Goal: Task Accomplishment & Management: Use online tool/utility

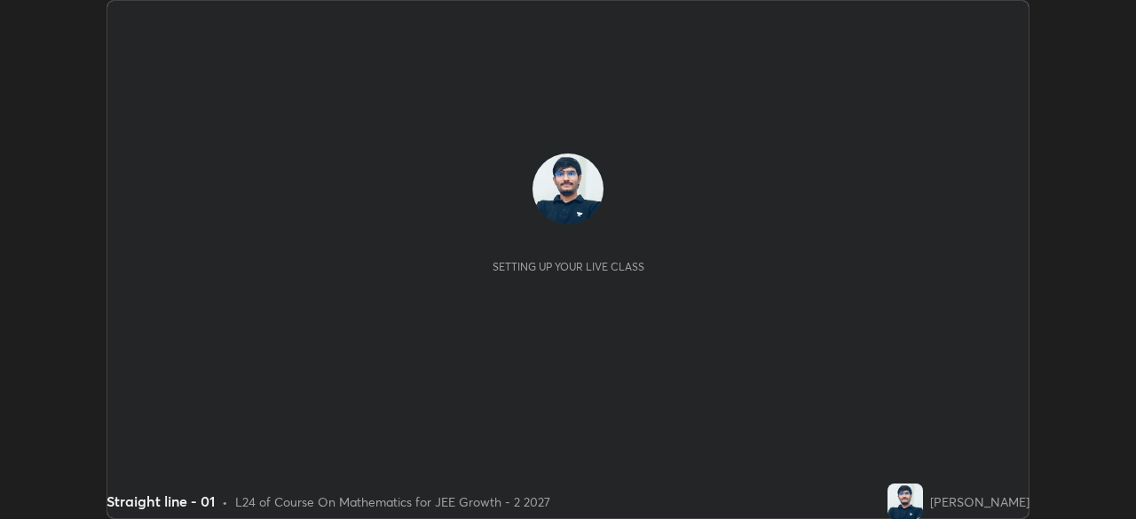
scroll to position [519, 1135]
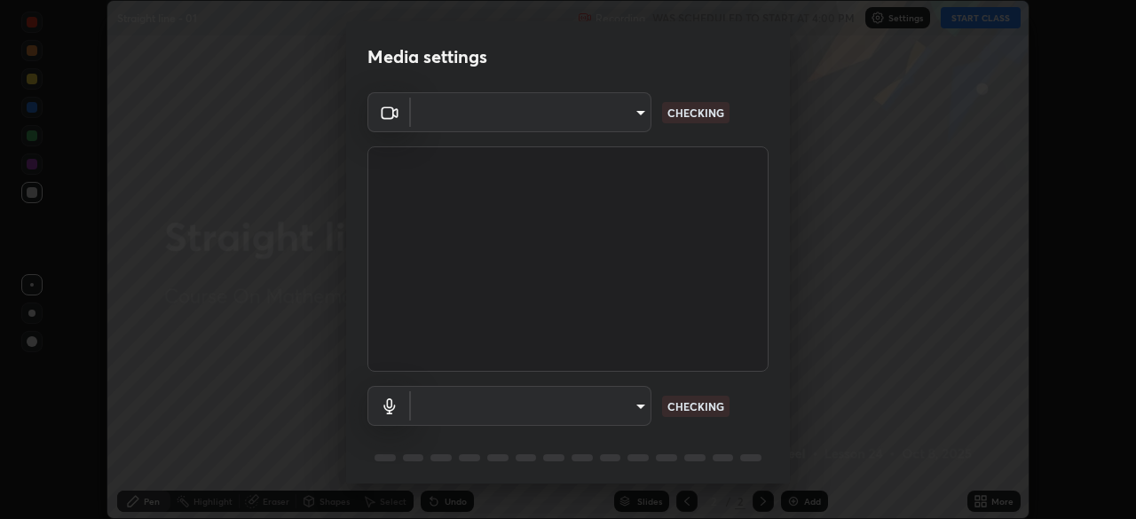
click at [994, 501] on div "Media settings ​ CHECKING ​ CHECKING 1 / 5 Next" at bounding box center [568, 259] width 1136 height 519
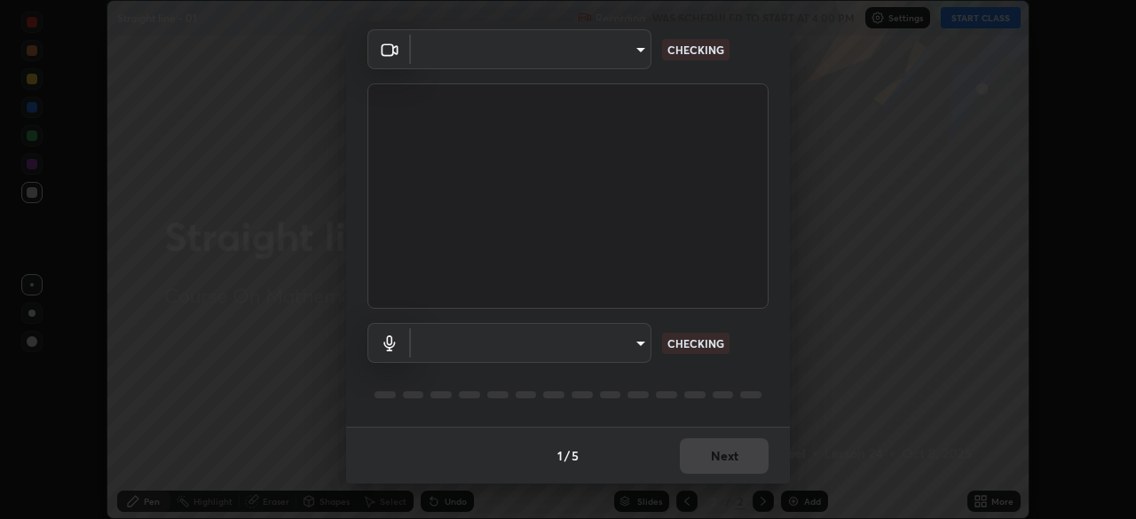
type input "8e51ced37930e971e34d94304a72bdf124377ca82fa83f25b6b4e34e328f1921"
click at [620, 333] on body "Erase all Straight line - 01 Recording WAS SCHEDULED TO START AT 4:00 PM Settin…" at bounding box center [568, 259] width 1136 height 519
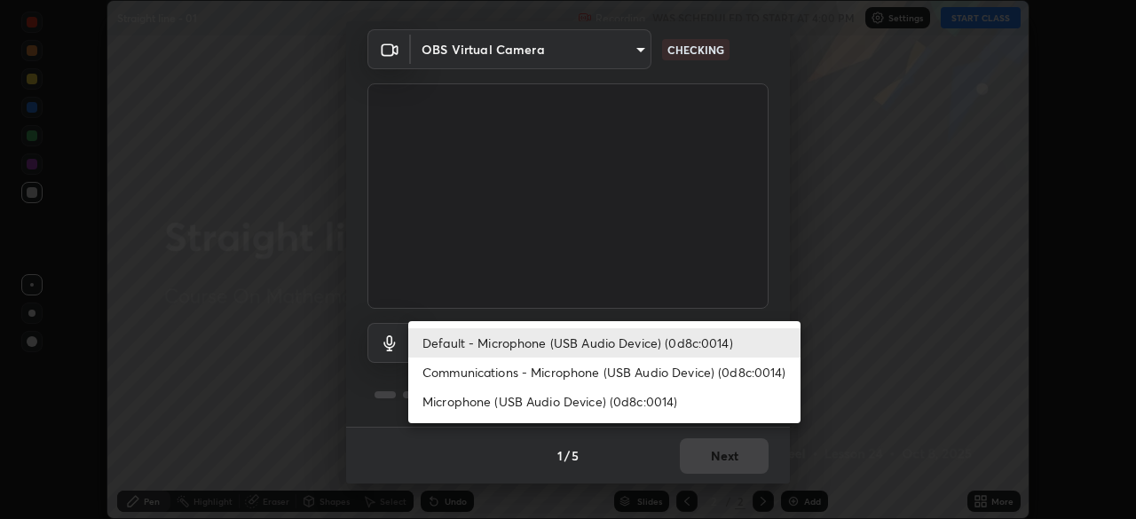
click at [586, 383] on li "Communications - Microphone (USB Audio Device) (0d8c:0014)" at bounding box center [604, 372] width 392 height 29
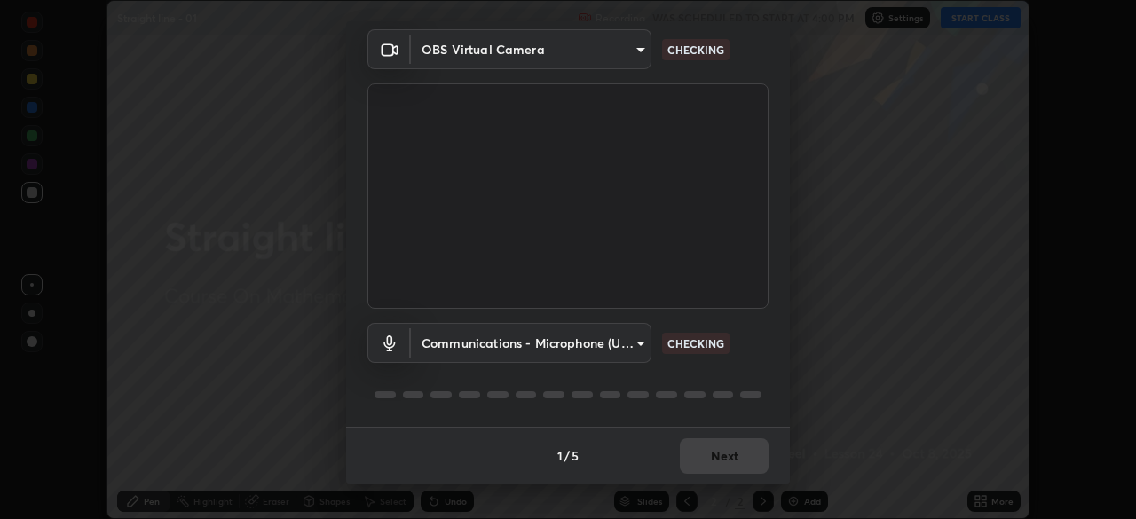
click at [581, 335] on body "Erase all Straight line - 01 Recording WAS SCHEDULED TO START AT 4:00 PM Settin…" at bounding box center [568, 259] width 1136 height 519
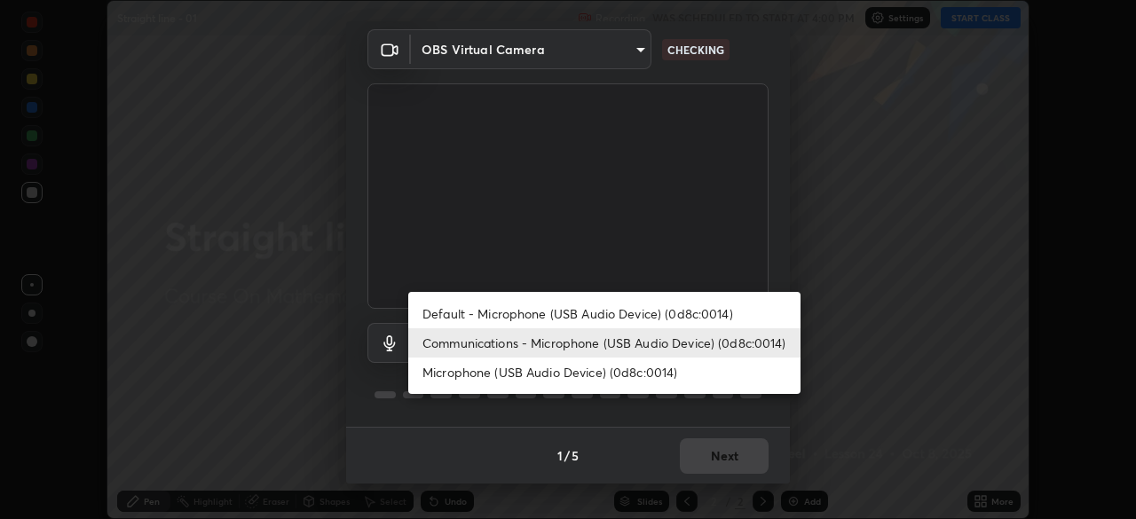
click at [563, 309] on li "Default - Microphone (USB Audio Device) (0d8c:0014)" at bounding box center [604, 313] width 392 height 29
type input "default"
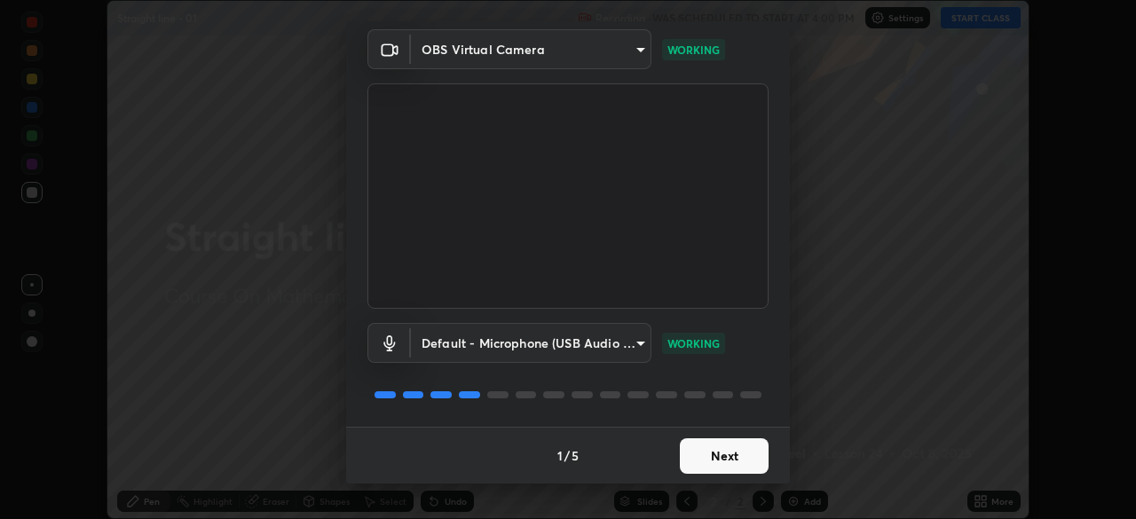
click at [734, 451] on button "Next" at bounding box center [724, 455] width 89 height 35
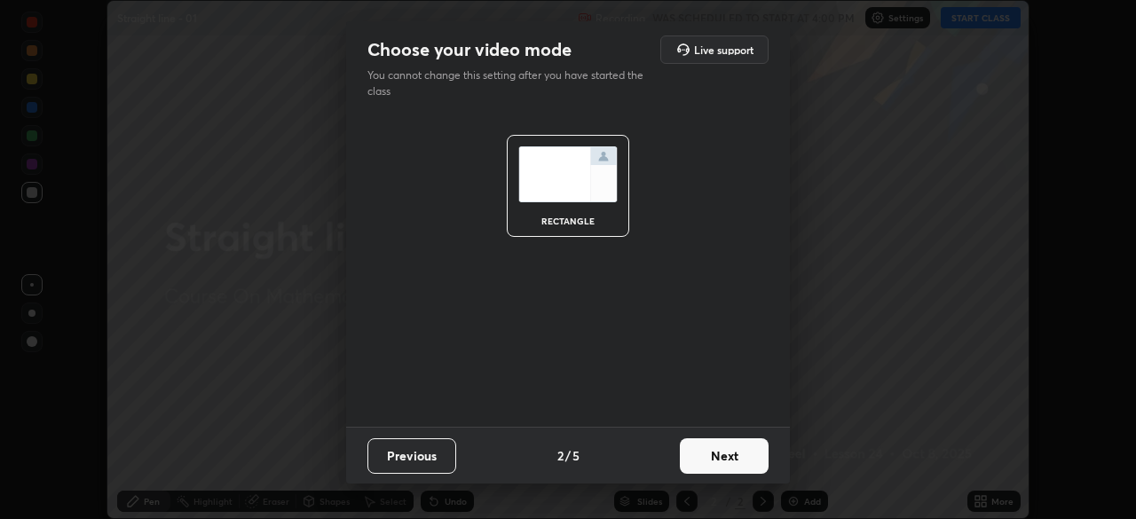
scroll to position [0, 0]
click at [749, 459] on button "Next" at bounding box center [724, 455] width 89 height 35
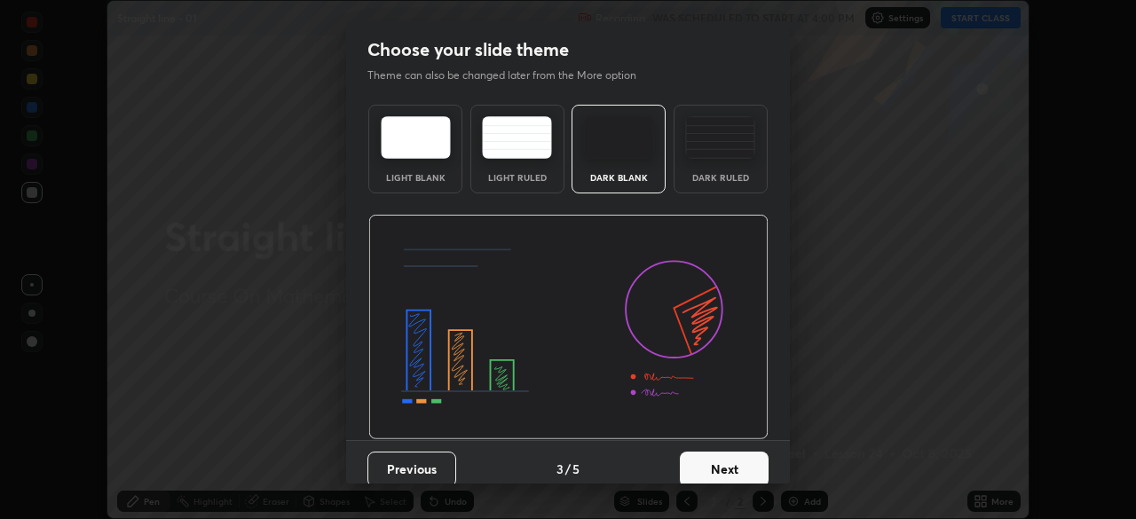
click at [748, 461] on button "Next" at bounding box center [724, 469] width 89 height 35
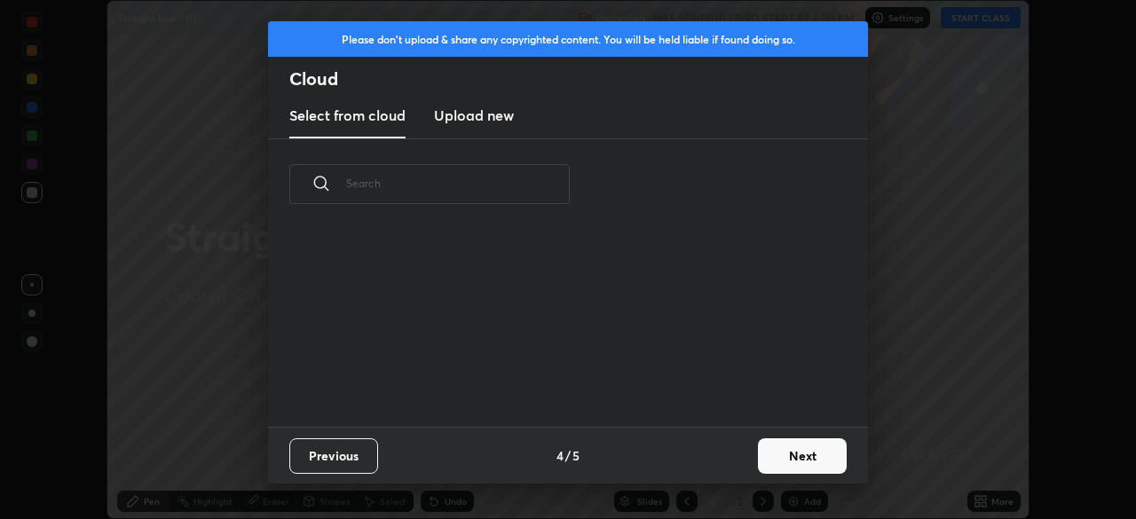
click at [782, 460] on button "Next" at bounding box center [802, 455] width 89 height 35
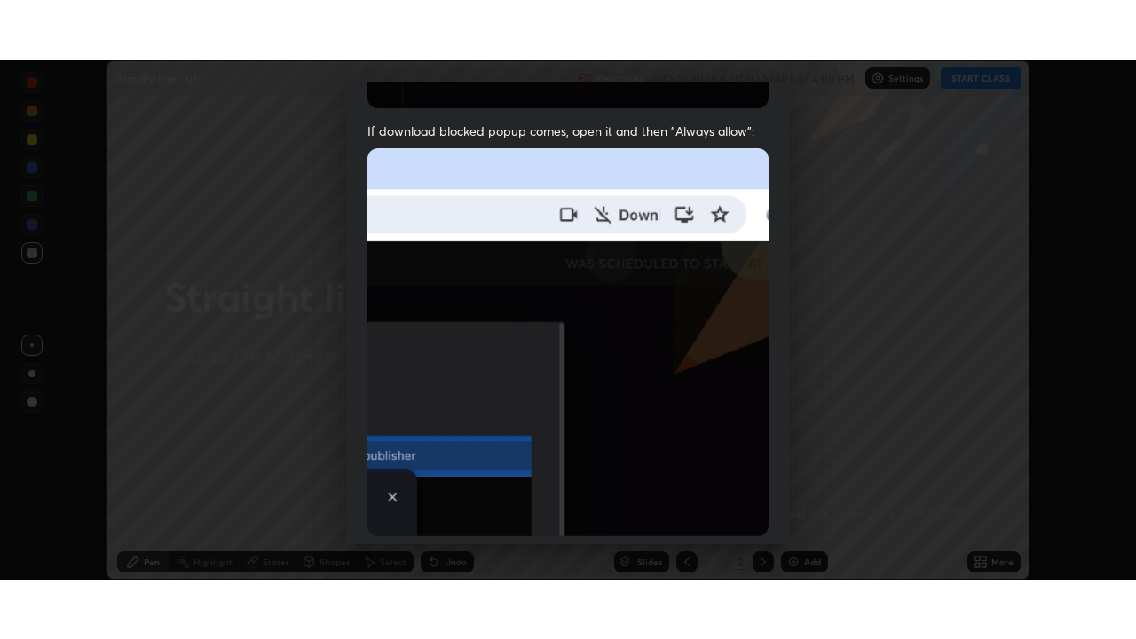
scroll to position [425, 0]
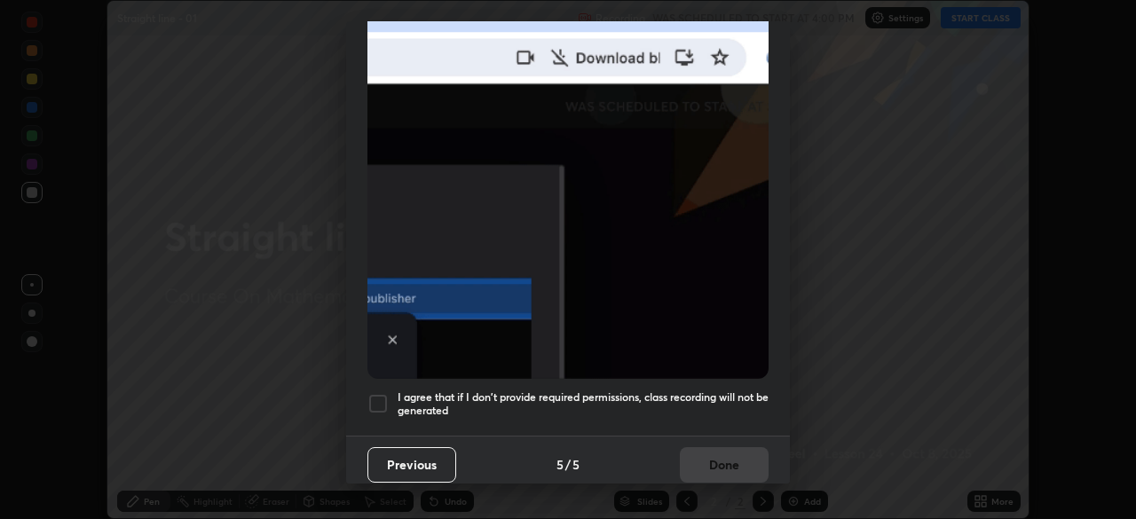
click at [729, 391] on h5 "I agree that if I don't provide required permissions, class recording will not …" at bounding box center [583, 404] width 371 height 28
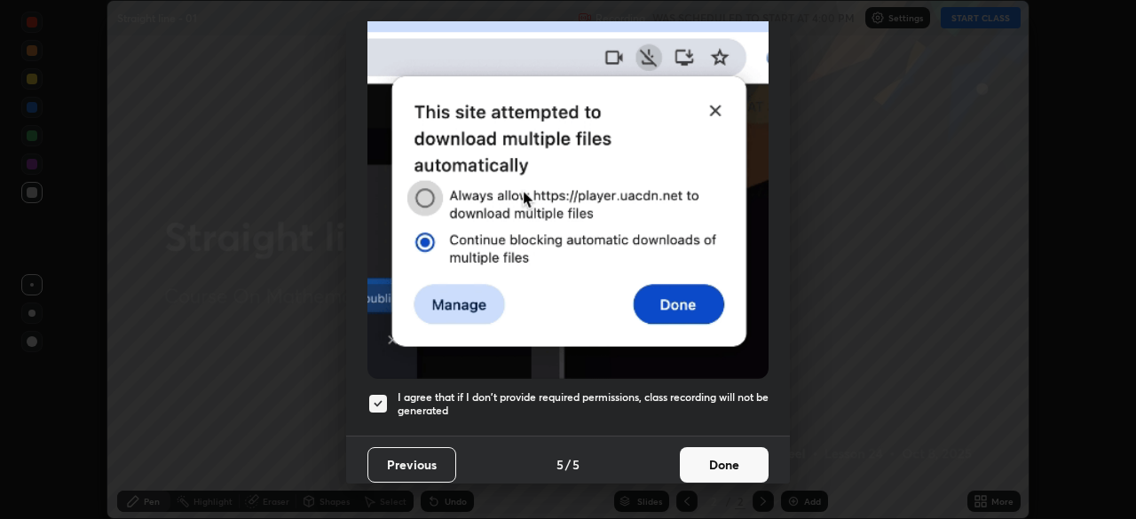
click at [737, 459] on button "Done" at bounding box center [724, 464] width 89 height 35
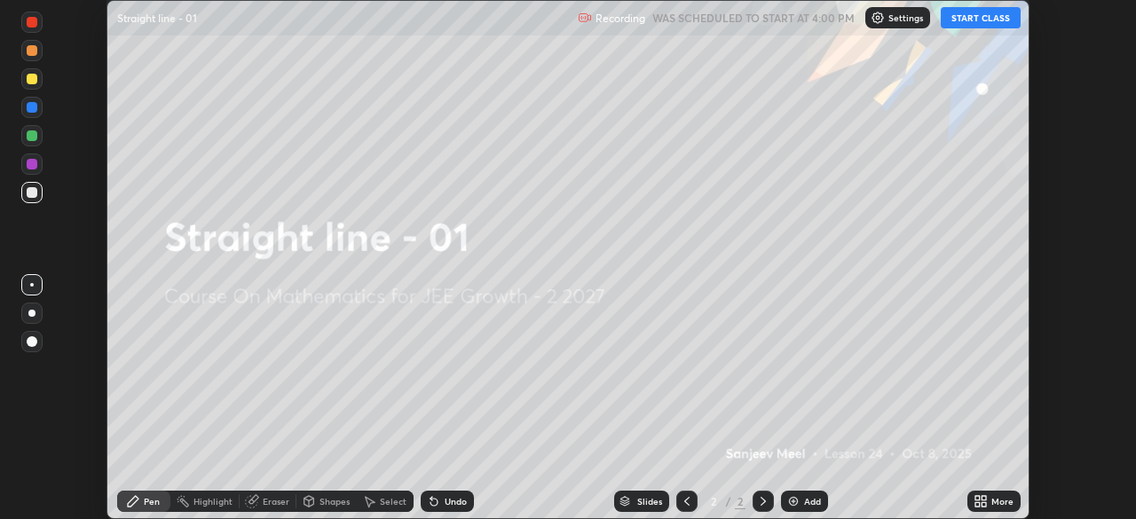
click at [991, 499] on div "More" at bounding box center [1002, 501] width 22 height 9
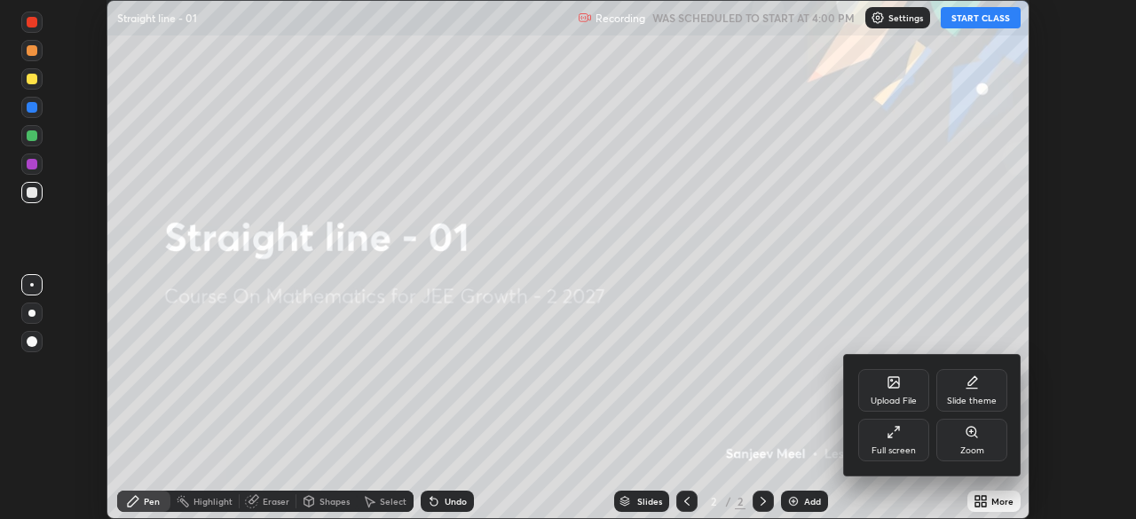
click at [895, 438] on icon at bounding box center [894, 432] width 14 height 14
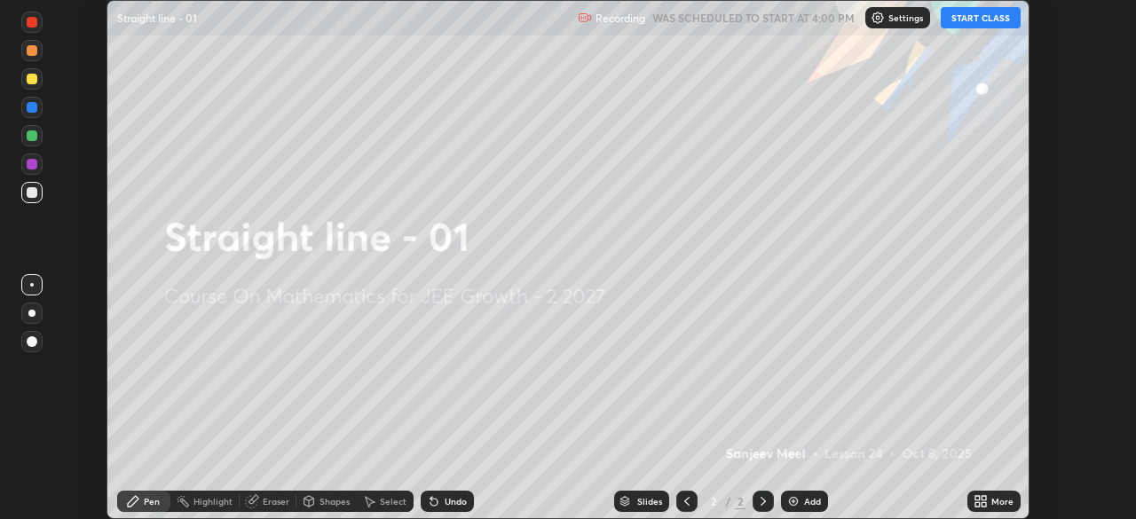
scroll to position [639, 1136]
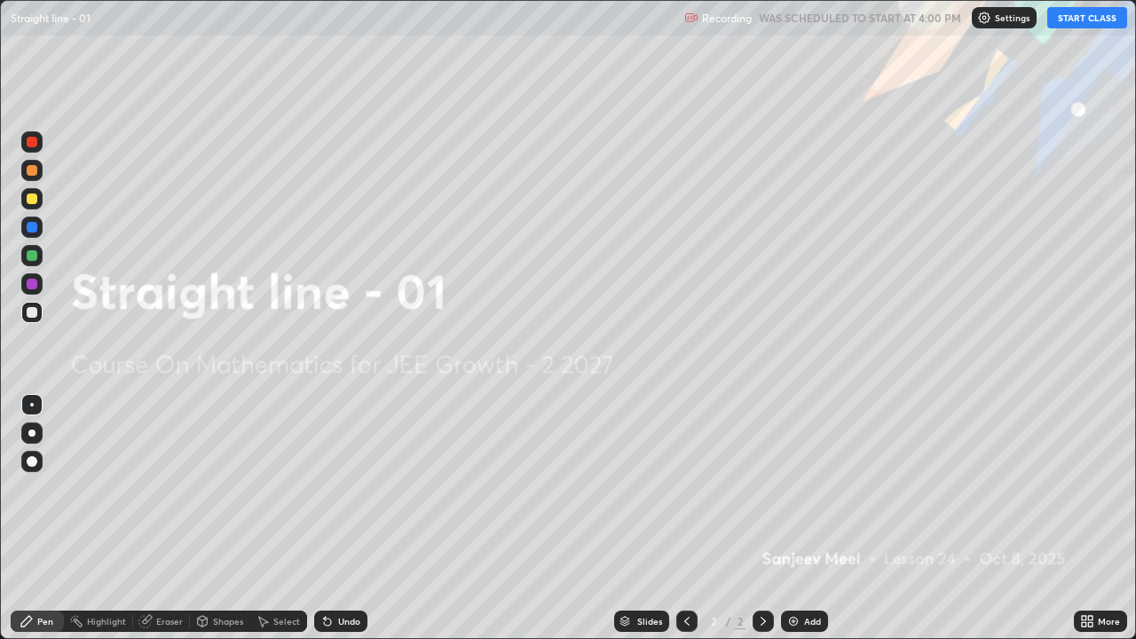
click at [1085, 22] on button "START CLASS" at bounding box center [1087, 17] width 80 height 21
click at [787, 518] on img at bounding box center [793, 621] width 14 height 14
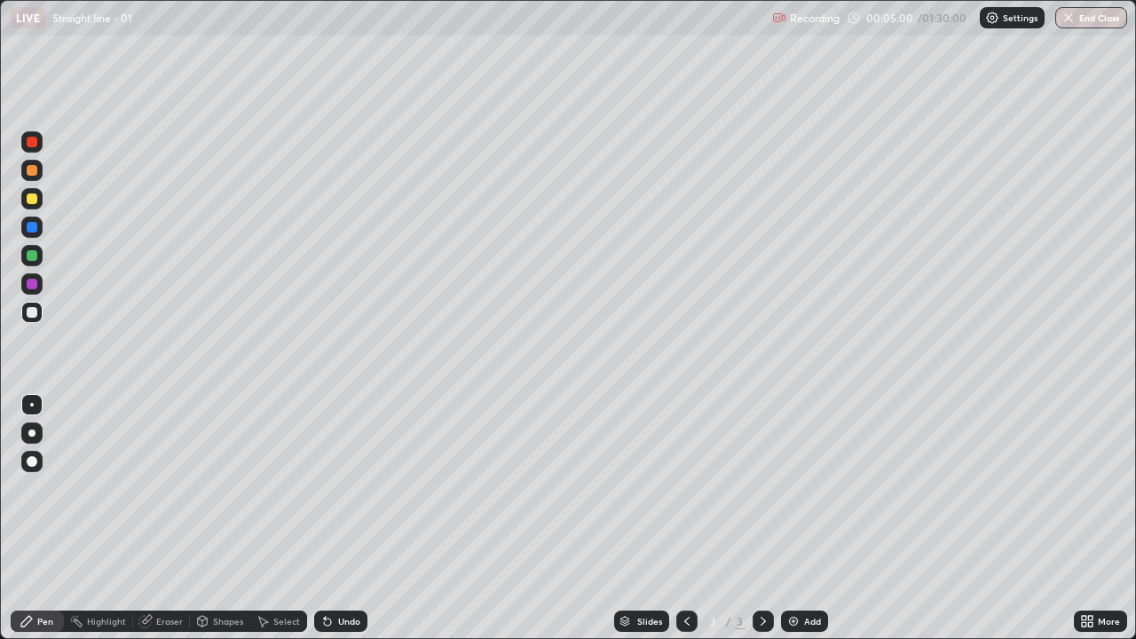
click at [28, 281] on div at bounding box center [32, 284] width 11 height 11
click at [34, 310] on div at bounding box center [32, 312] width 11 height 11
click at [328, 518] on icon at bounding box center [327, 622] width 7 height 7
click at [331, 518] on icon at bounding box center [327, 621] width 14 height 14
click at [327, 518] on icon at bounding box center [327, 622] width 7 height 7
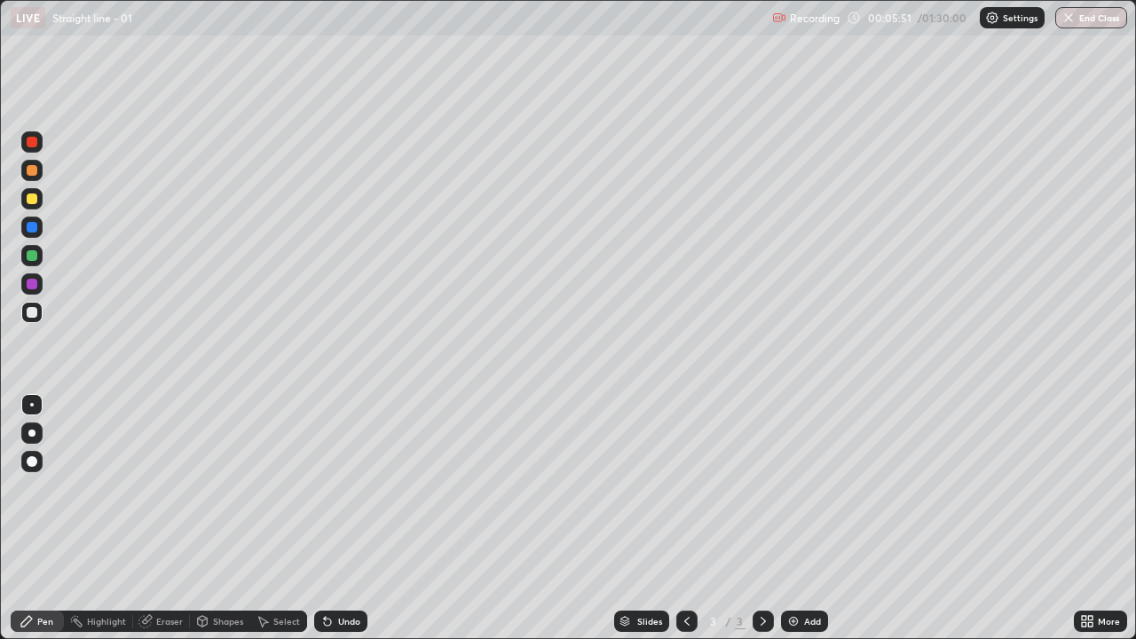
click at [328, 518] on icon at bounding box center [327, 622] width 7 height 7
click at [327, 518] on icon at bounding box center [327, 622] width 7 height 7
click at [348, 518] on div "Undo" at bounding box center [349, 621] width 22 height 9
click at [790, 518] on img at bounding box center [793, 621] width 14 height 14
click at [33, 284] on div at bounding box center [32, 284] width 11 height 11
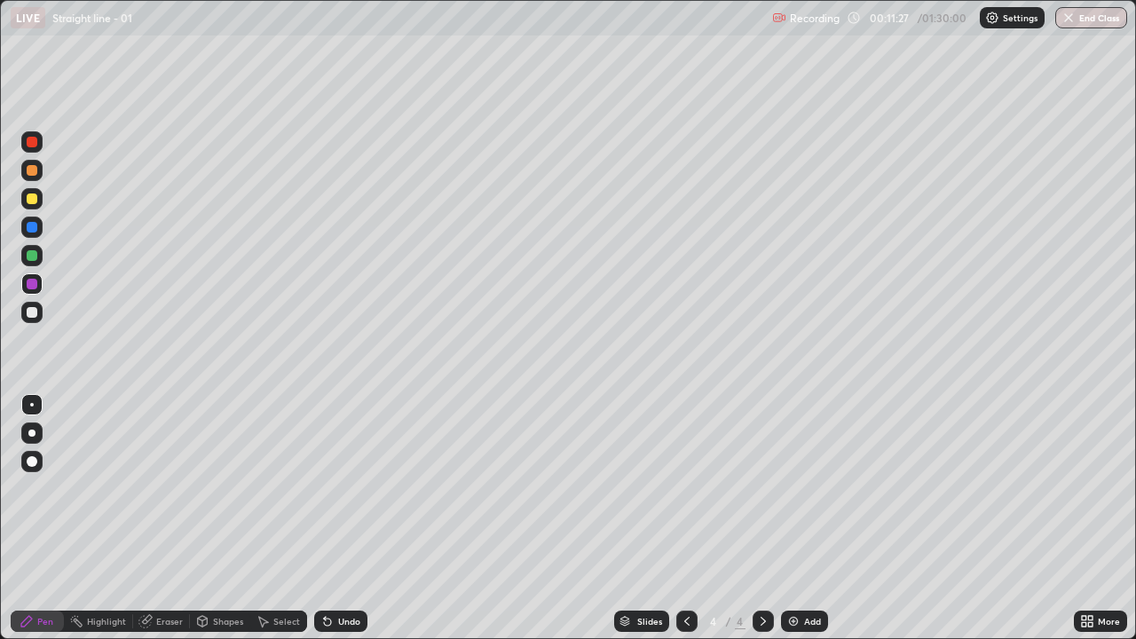
click at [34, 312] on div at bounding box center [32, 312] width 11 height 11
click at [33, 284] on div at bounding box center [32, 284] width 11 height 11
click at [36, 308] on div at bounding box center [31, 312] width 21 height 21
click at [809, 518] on div "Add" at bounding box center [812, 621] width 17 height 9
click at [34, 280] on div at bounding box center [32, 284] width 11 height 11
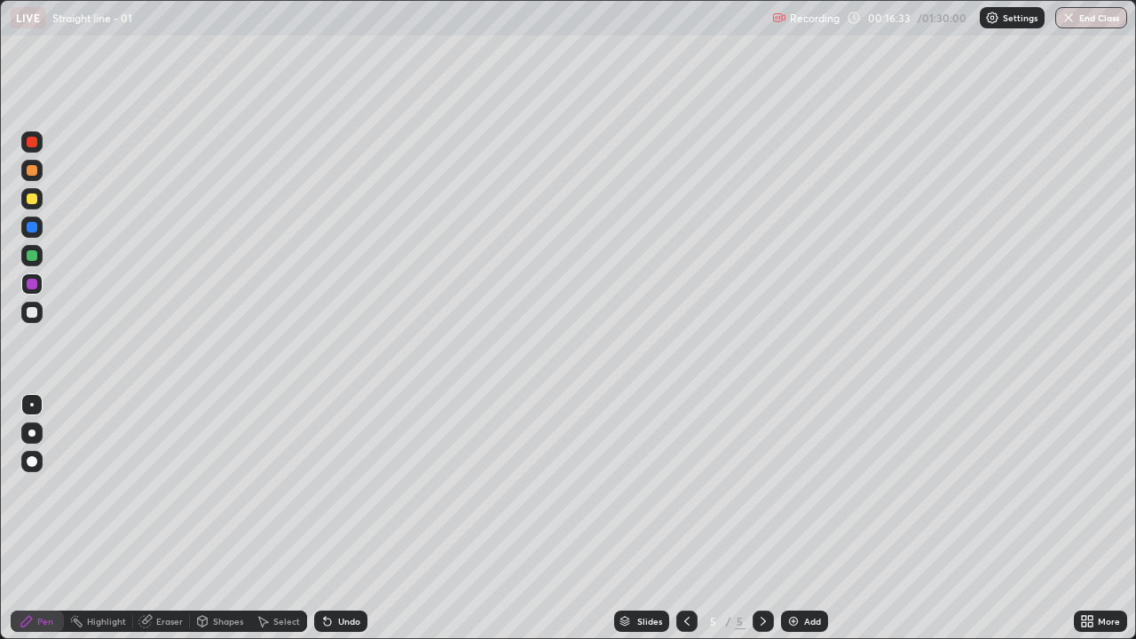
click at [33, 313] on div at bounding box center [32, 312] width 11 height 11
click at [331, 518] on icon at bounding box center [327, 621] width 14 height 14
click at [338, 518] on div "Undo" at bounding box center [349, 621] width 22 height 9
click at [152, 518] on icon at bounding box center [145, 621] width 14 height 14
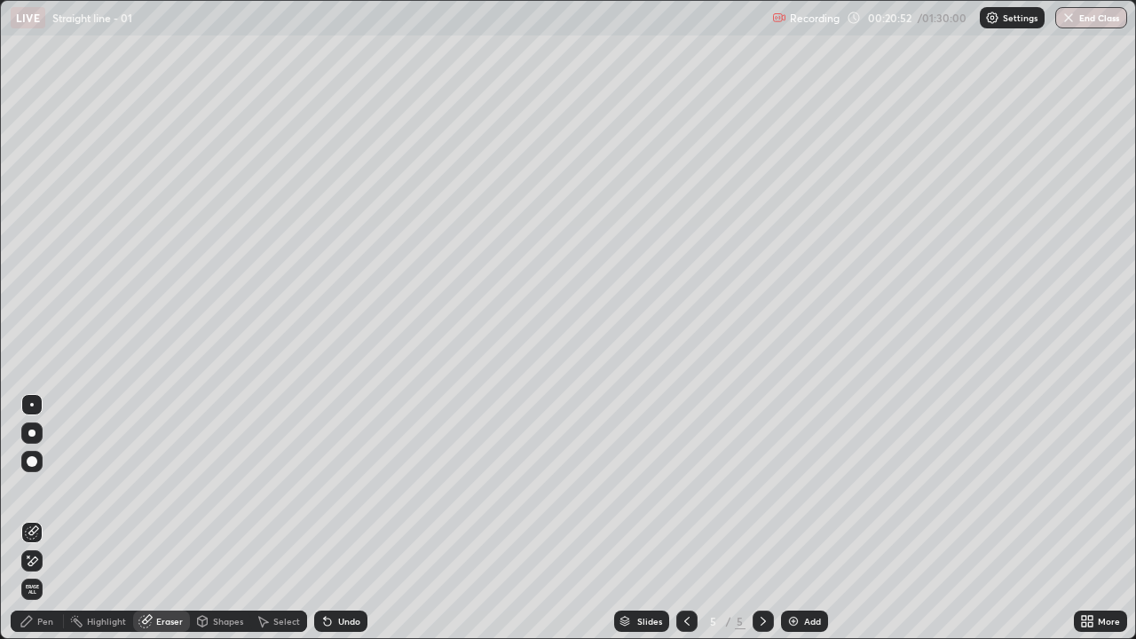
click at [39, 518] on div "Pen" at bounding box center [37, 621] width 53 height 21
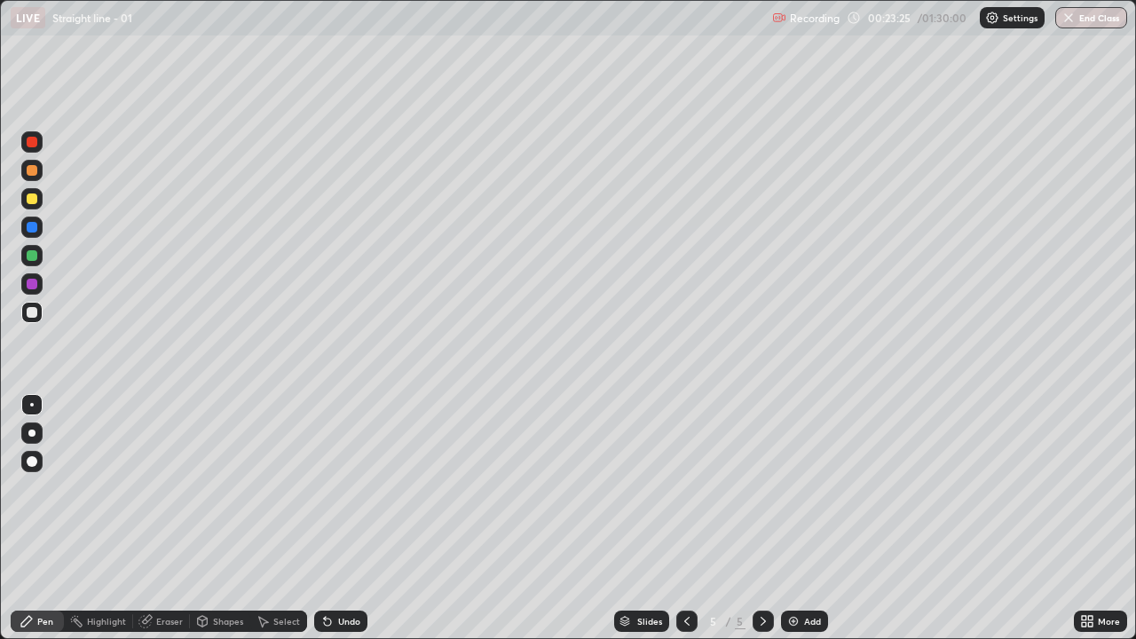
click at [808, 518] on div "Add" at bounding box center [812, 621] width 17 height 9
click at [38, 282] on div at bounding box center [31, 283] width 21 height 21
click at [33, 257] on div at bounding box center [32, 255] width 11 height 11
click at [34, 303] on div at bounding box center [31, 312] width 21 height 21
click at [342, 518] on div "Undo" at bounding box center [349, 621] width 22 height 9
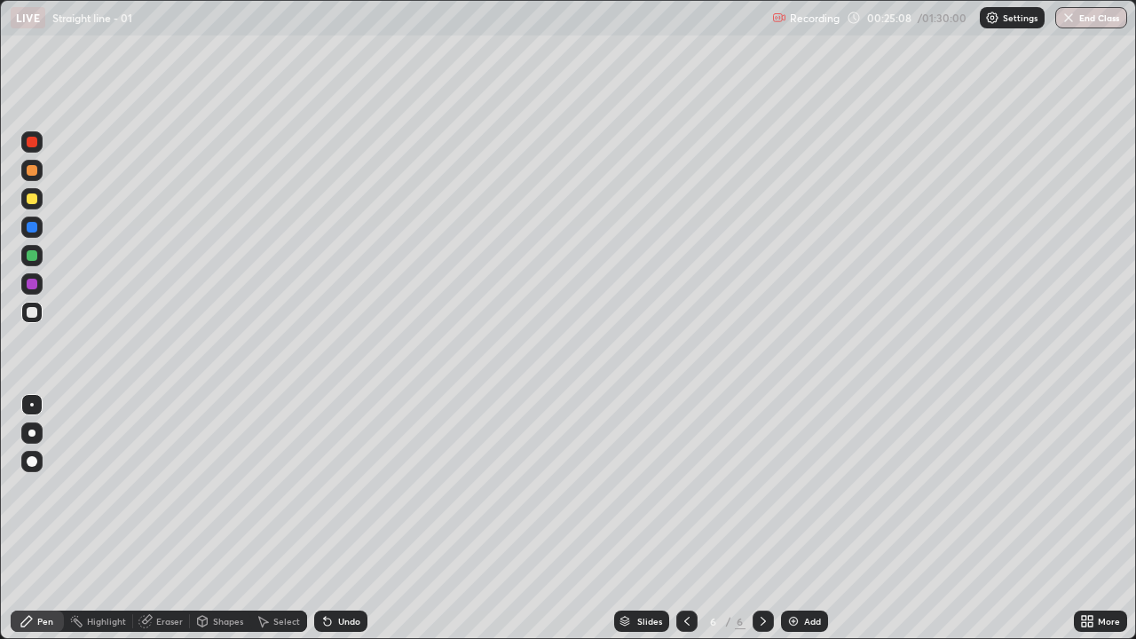
click at [339, 518] on div "Undo" at bounding box center [349, 621] width 22 height 9
click at [336, 518] on div "Undo" at bounding box center [340, 621] width 53 height 21
click at [344, 518] on div "Undo" at bounding box center [349, 621] width 22 height 9
click at [353, 518] on div "Undo" at bounding box center [349, 621] width 22 height 9
click at [344, 518] on div "Undo" at bounding box center [340, 621] width 53 height 21
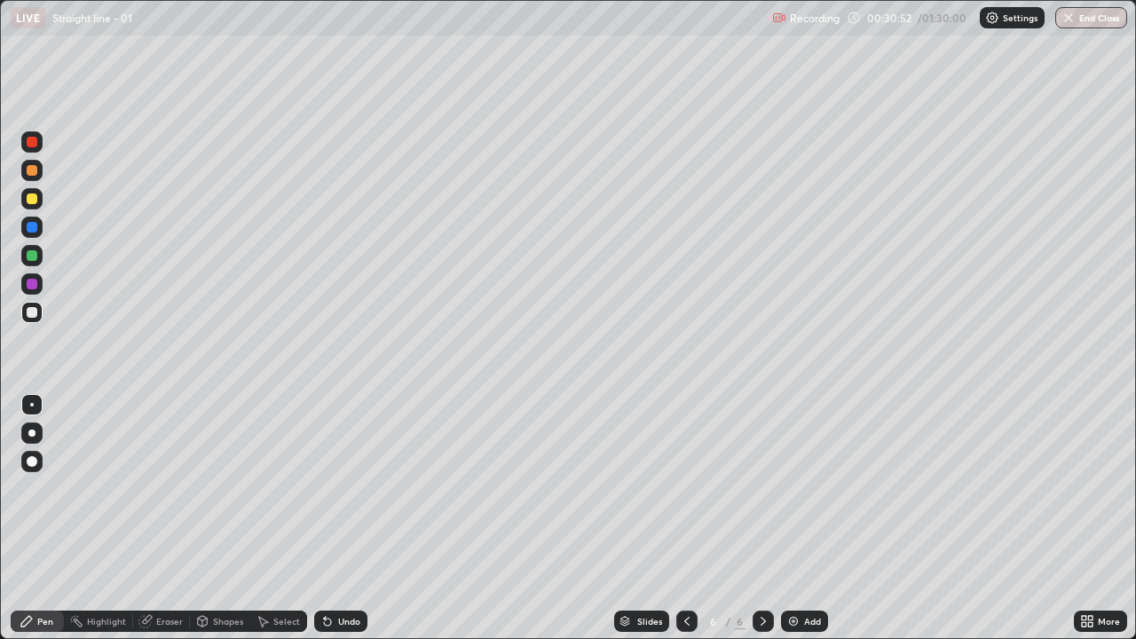
click at [821, 518] on div "Add" at bounding box center [804, 621] width 47 height 21
click at [36, 283] on div at bounding box center [32, 284] width 11 height 11
click at [351, 518] on div "Undo" at bounding box center [340, 621] width 53 height 21
click at [35, 311] on div at bounding box center [32, 312] width 11 height 11
click at [329, 518] on icon at bounding box center [327, 621] width 14 height 14
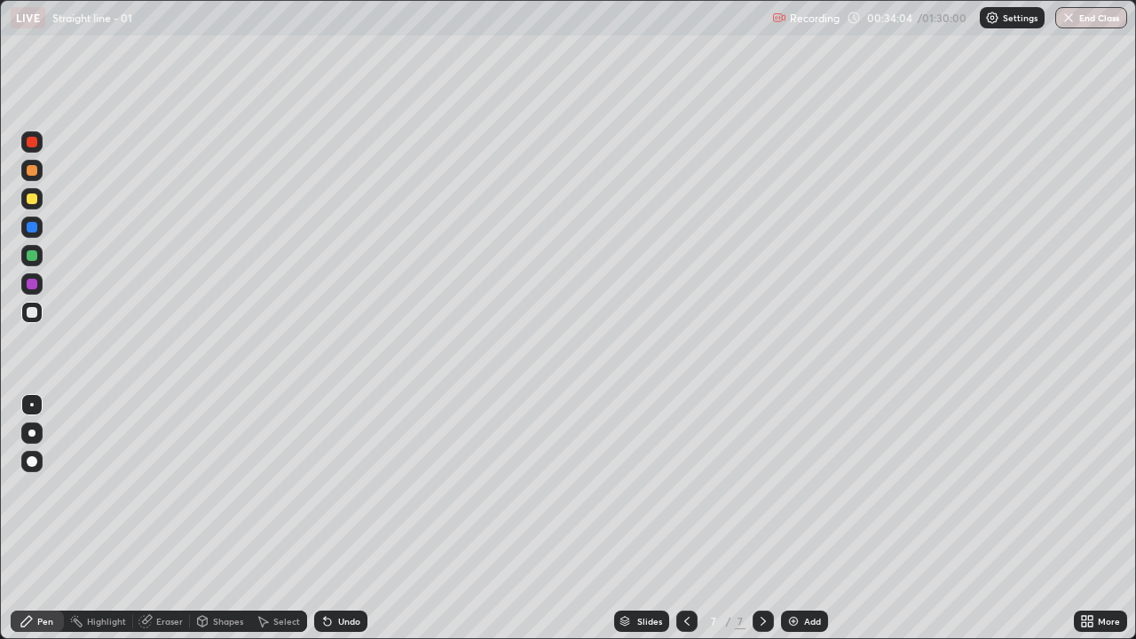
click at [330, 518] on div "Undo" at bounding box center [340, 621] width 53 height 21
click at [182, 518] on div "Eraser" at bounding box center [161, 621] width 57 height 21
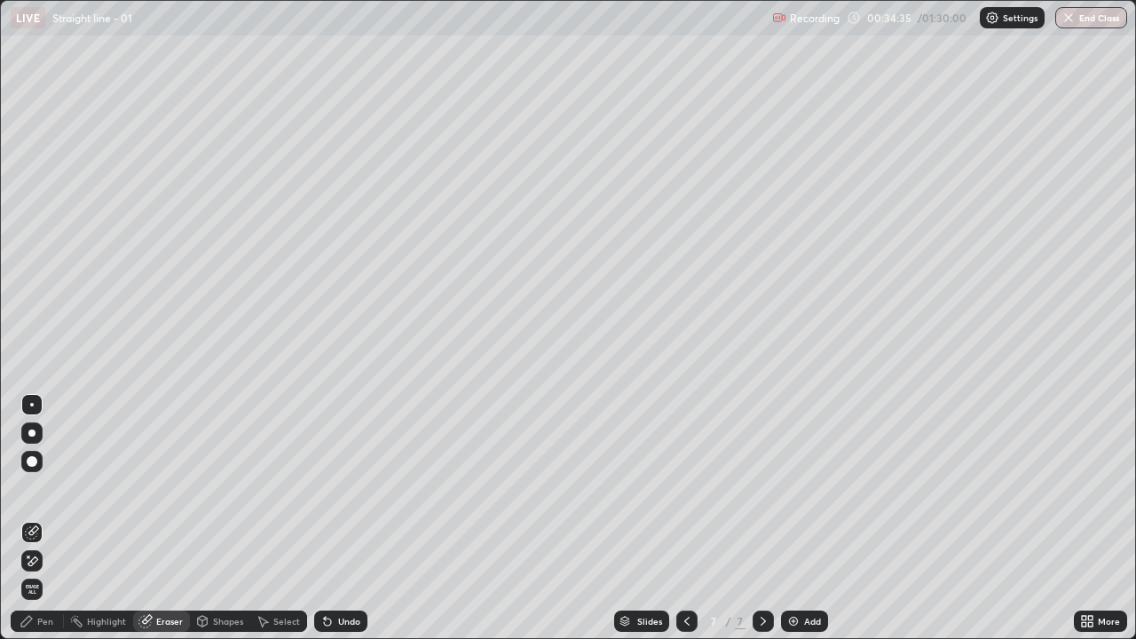
click at [48, 518] on div "Pen" at bounding box center [45, 621] width 16 height 9
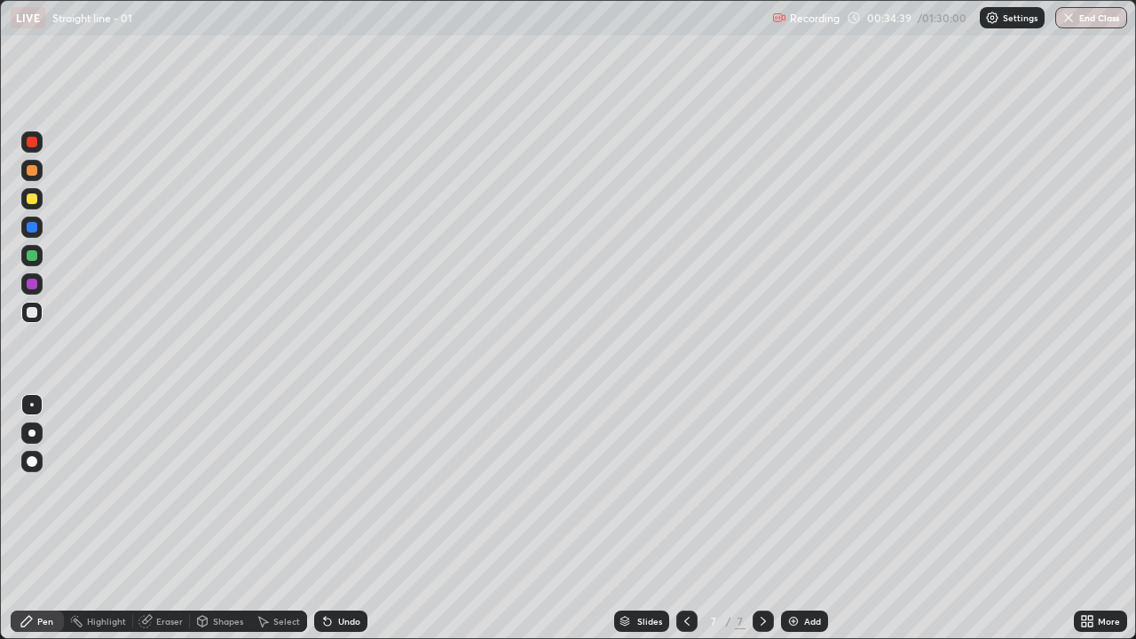
click at [165, 518] on div "Eraser" at bounding box center [169, 621] width 27 height 9
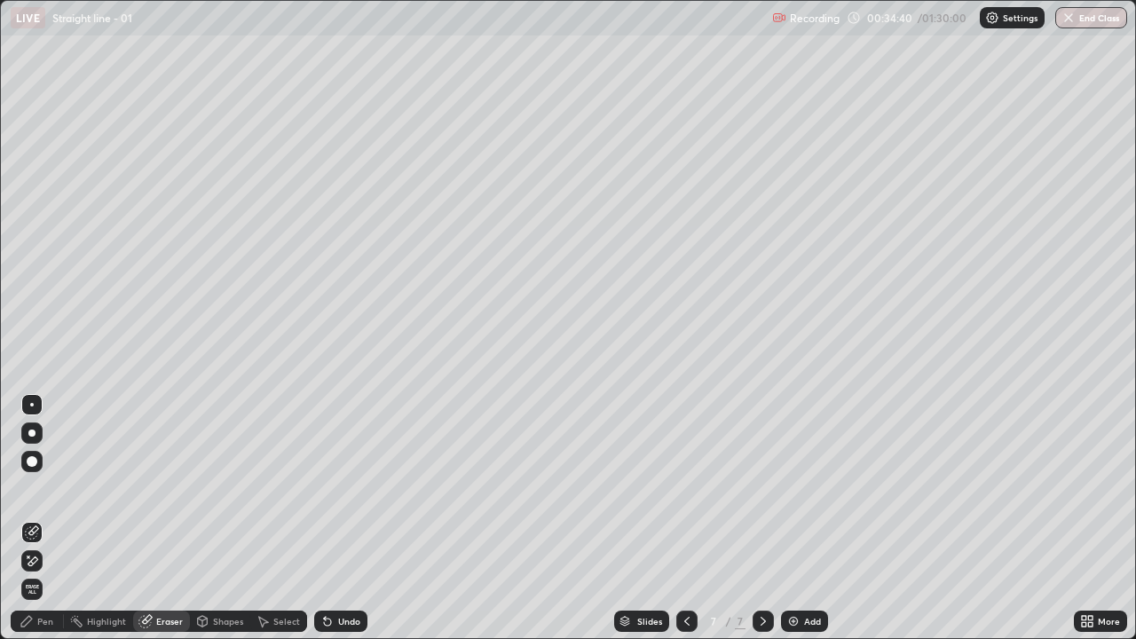
click at [43, 518] on div "Pen" at bounding box center [45, 621] width 16 height 9
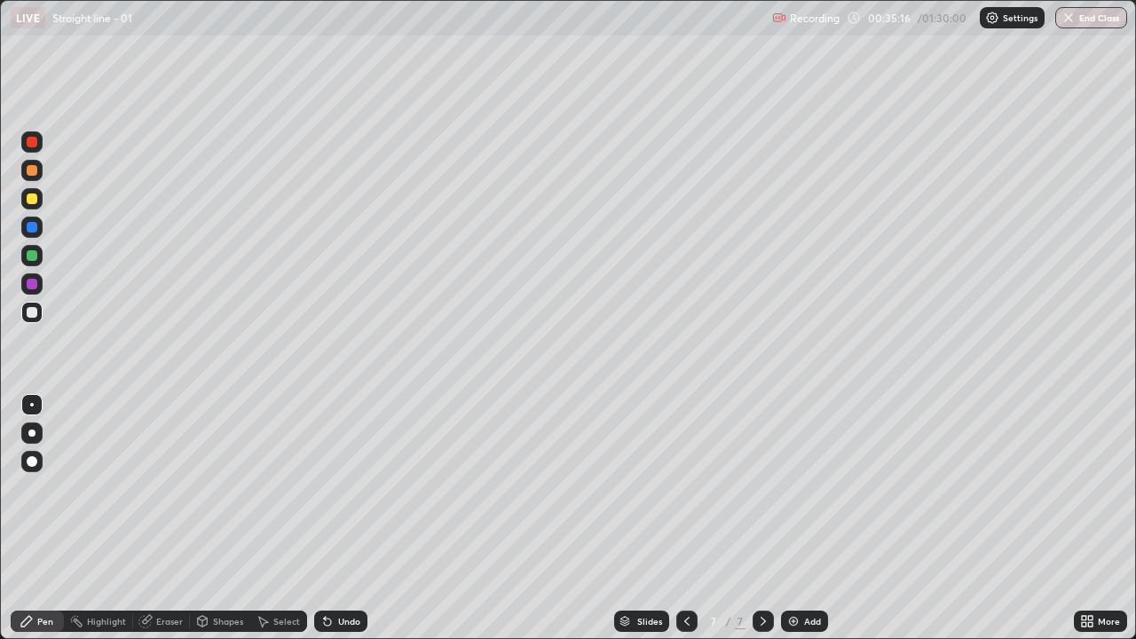
click at [357, 518] on div "Undo" at bounding box center [349, 621] width 22 height 9
click at [353, 518] on div "Undo" at bounding box center [349, 621] width 22 height 9
click at [345, 518] on div "Undo" at bounding box center [349, 621] width 22 height 9
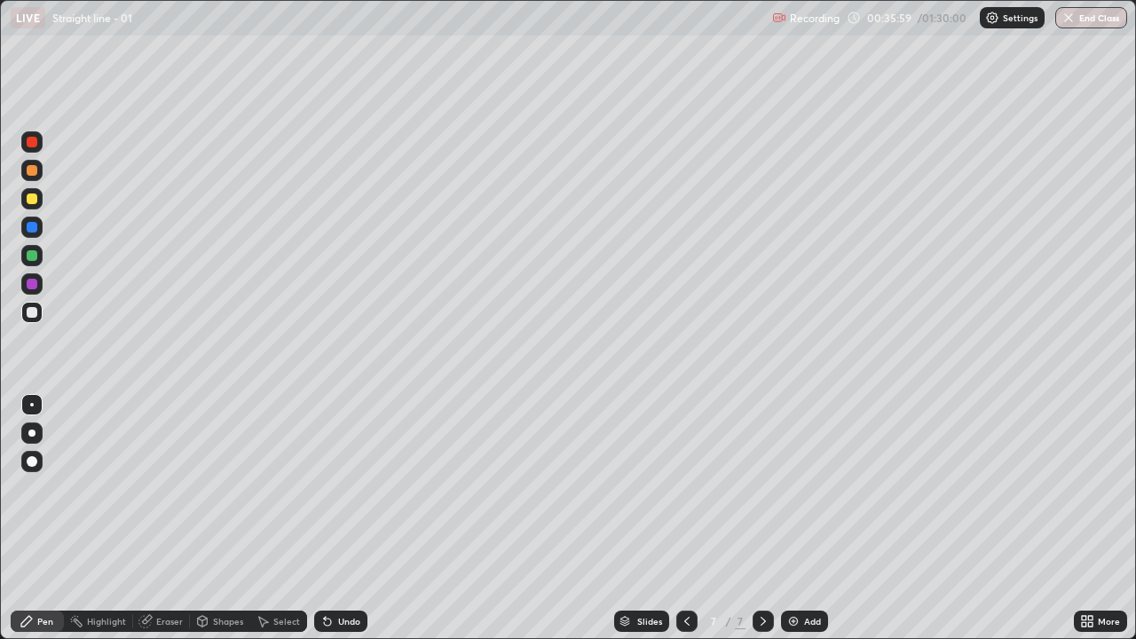
click at [343, 518] on div "Undo" at bounding box center [349, 621] width 22 height 9
click at [348, 518] on div "Undo" at bounding box center [349, 621] width 22 height 9
click at [183, 518] on div "Eraser" at bounding box center [161, 621] width 57 height 21
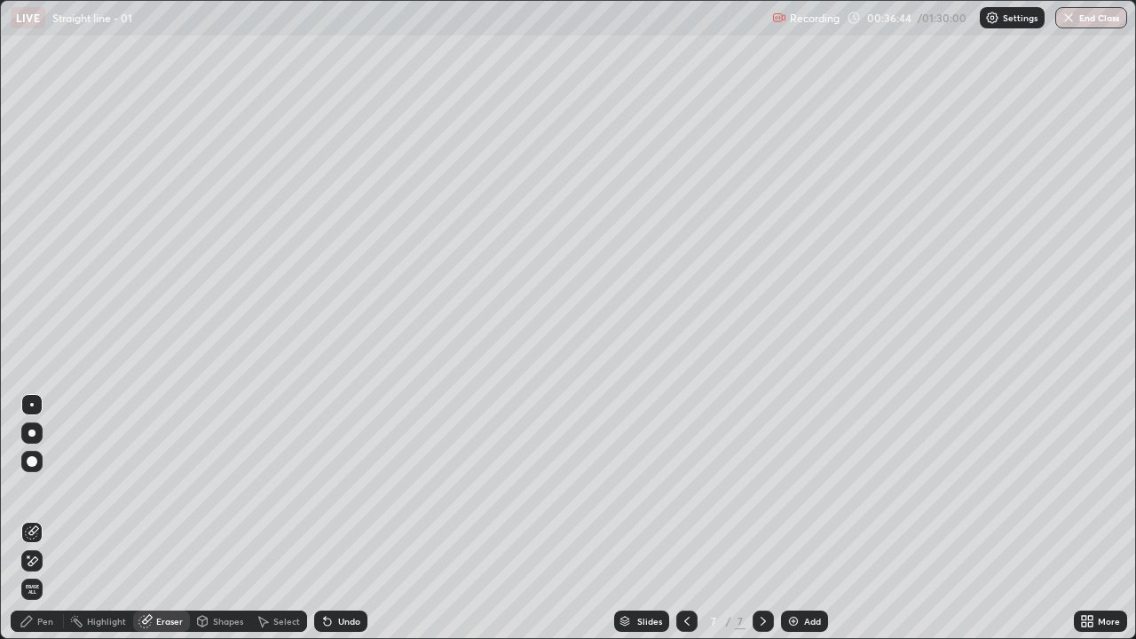
click at [56, 518] on div "Pen" at bounding box center [37, 621] width 53 height 21
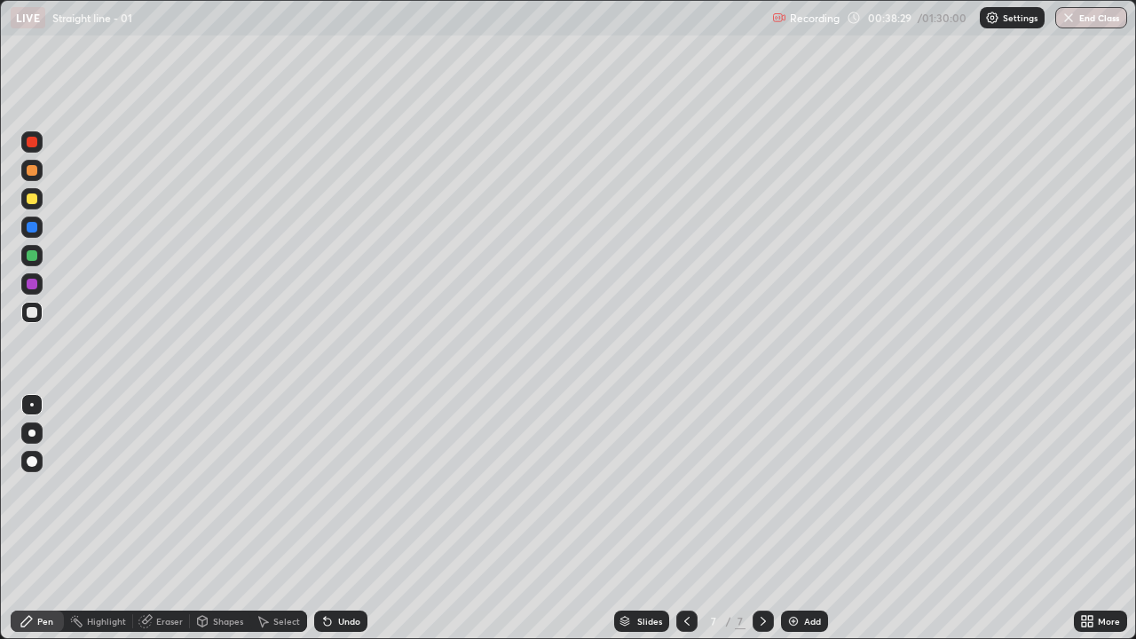
click at [805, 518] on div "Add" at bounding box center [812, 621] width 17 height 9
click at [34, 281] on div at bounding box center [32, 284] width 11 height 11
click at [33, 311] on div at bounding box center [32, 312] width 11 height 11
click at [34, 254] on div at bounding box center [32, 255] width 11 height 11
click at [32, 307] on div at bounding box center [32, 312] width 11 height 11
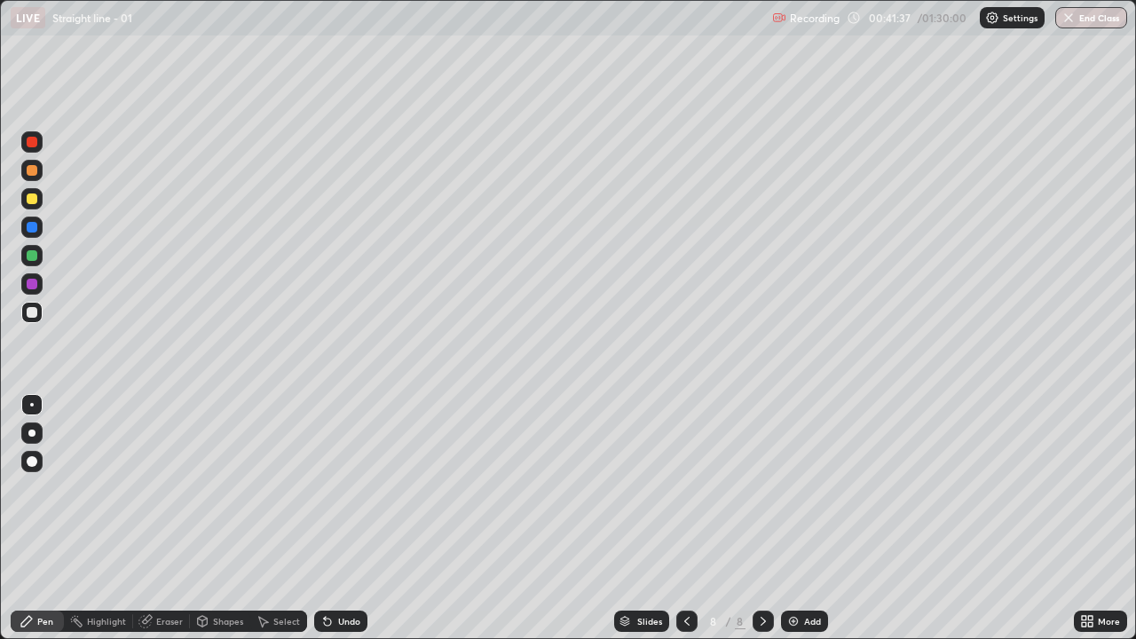
click at [35, 288] on div at bounding box center [32, 284] width 11 height 11
click at [34, 315] on div at bounding box center [32, 312] width 11 height 11
click at [808, 518] on div "Add" at bounding box center [812, 621] width 17 height 9
click at [35, 282] on div at bounding box center [32, 284] width 11 height 11
click at [36, 309] on div at bounding box center [32, 312] width 11 height 11
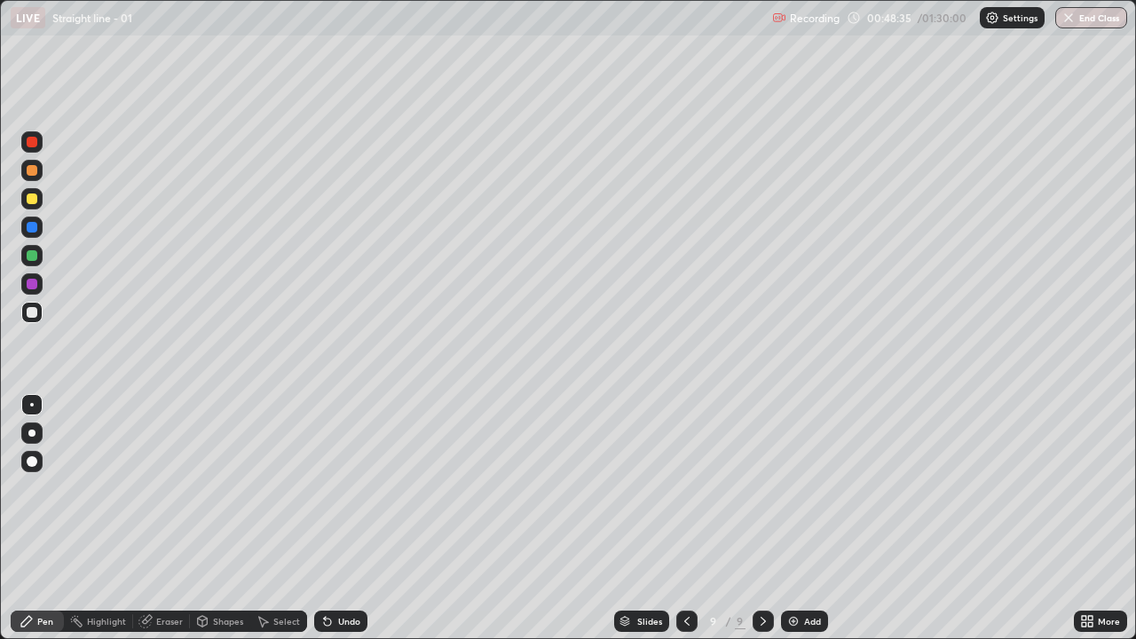
click at [344, 518] on div "Undo" at bounding box center [349, 621] width 22 height 9
click at [342, 518] on div "Undo" at bounding box center [349, 621] width 22 height 9
click at [343, 518] on div "Undo" at bounding box center [349, 621] width 22 height 9
click at [173, 518] on div "Eraser" at bounding box center [169, 621] width 27 height 9
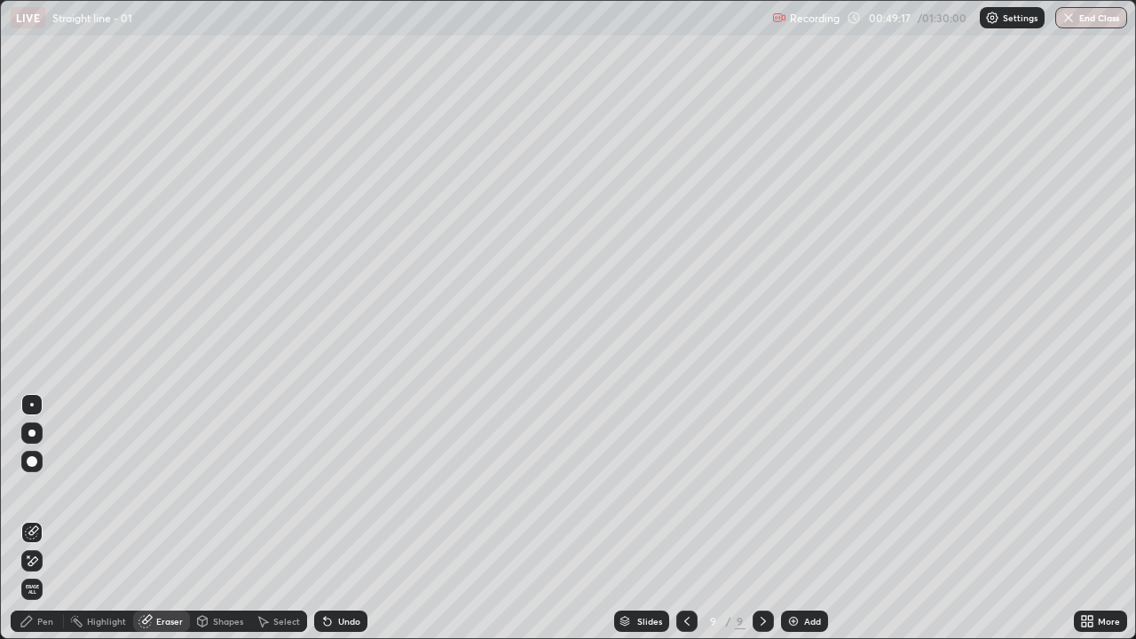
click at [44, 518] on div "Pen" at bounding box center [45, 621] width 16 height 9
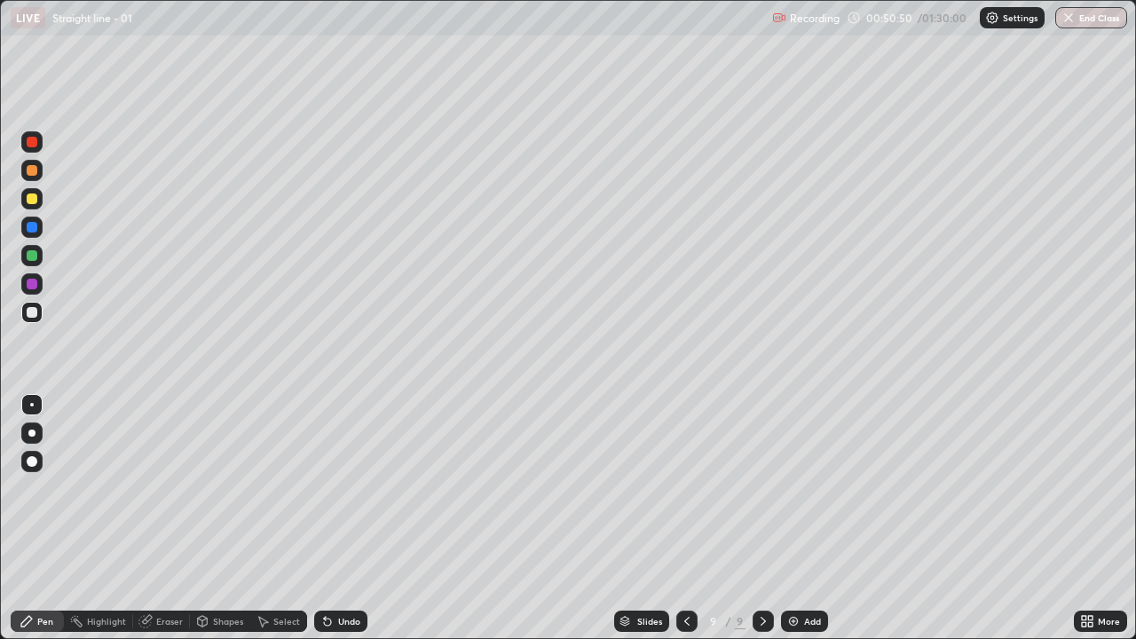
click at [40, 285] on div at bounding box center [31, 283] width 21 height 21
click at [42, 251] on div at bounding box center [31, 255] width 21 height 21
click at [27, 304] on div at bounding box center [31, 312] width 21 height 21
click at [813, 518] on div "Add" at bounding box center [812, 621] width 17 height 9
click at [38, 285] on div at bounding box center [31, 283] width 21 height 21
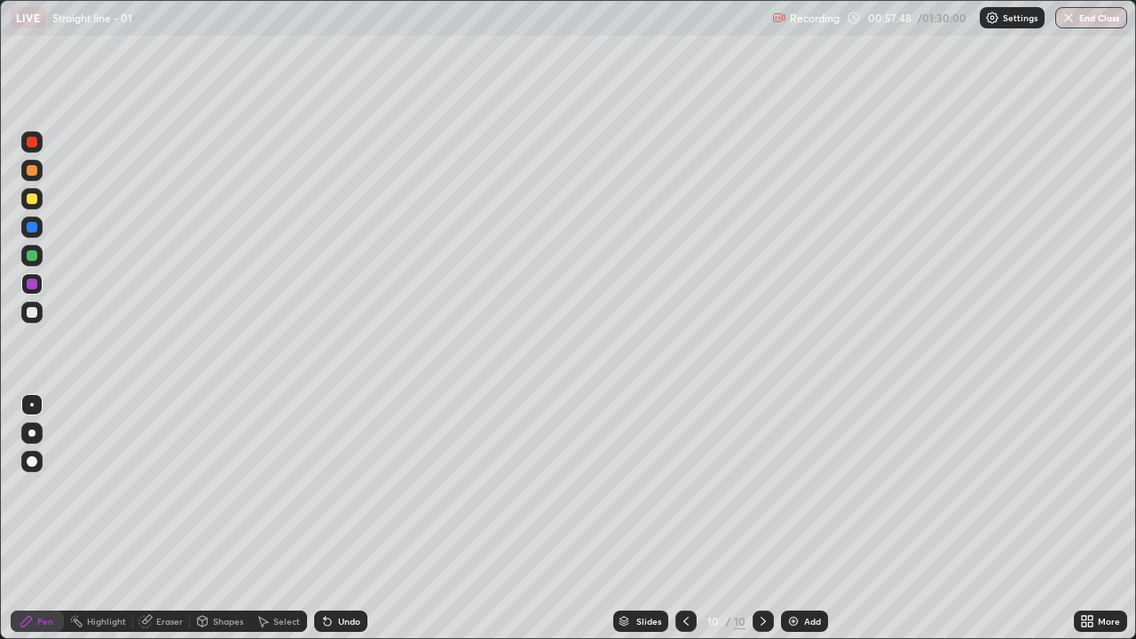
click at [35, 312] on div at bounding box center [32, 312] width 11 height 11
click at [343, 518] on div "Undo" at bounding box center [349, 621] width 22 height 9
click at [813, 518] on div "Add" at bounding box center [812, 621] width 17 height 9
click at [35, 282] on div at bounding box center [32, 284] width 11 height 11
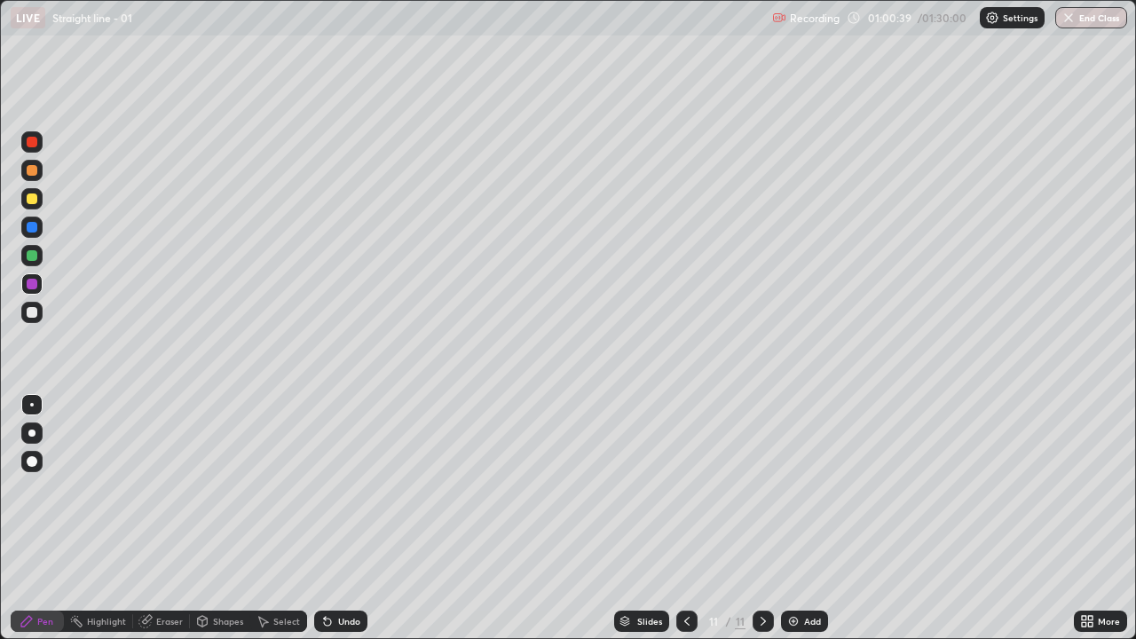
click at [33, 312] on div at bounding box center [32, 312] width 11 height 11
click at [219, 518] on div "Shapes" at bounding box center [228, 621] width 30 height 9
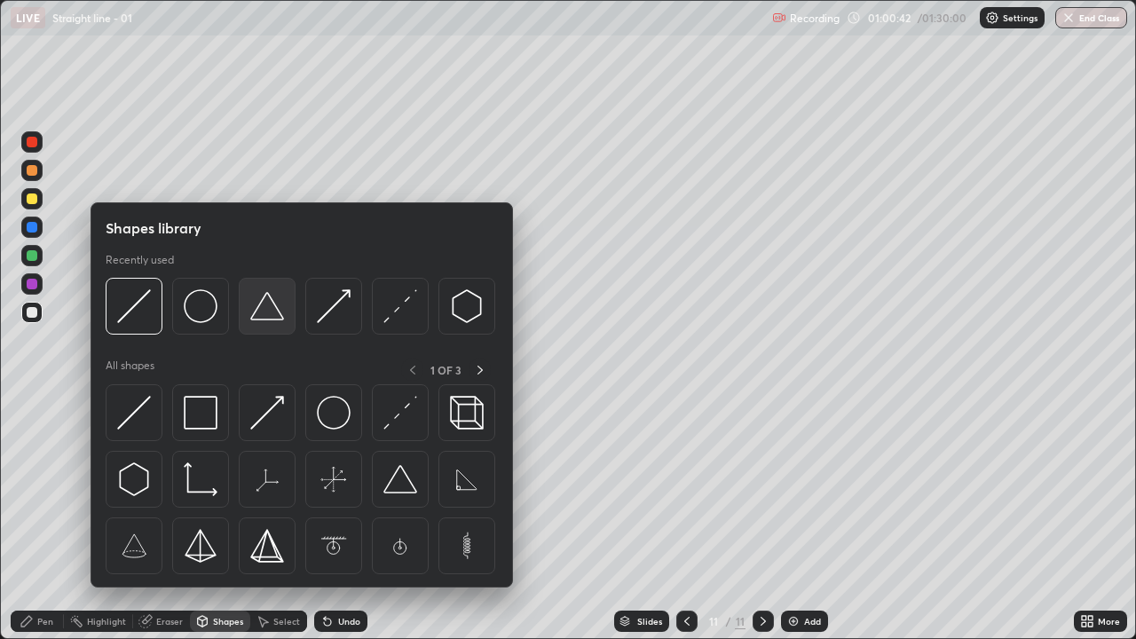
click at [264, 295] on img at bounding box center [267, 306] width 34 height 34
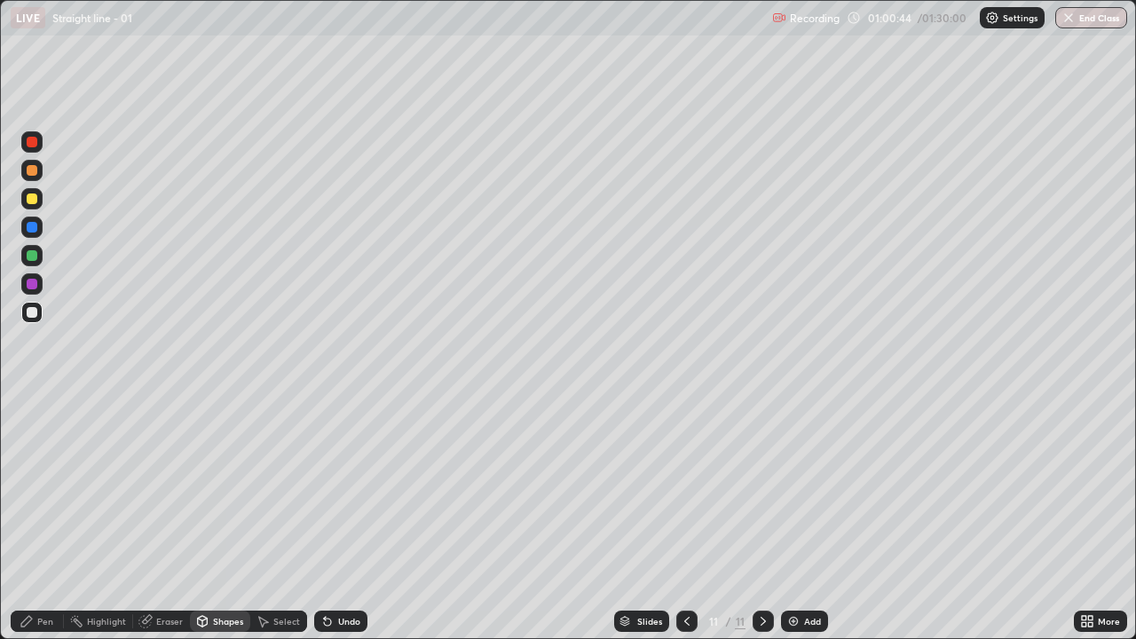
click at [346, 518] on div "Undo" at bounding box center [349, 621] width 22 height 9
click at [223, 518] on div "Shapes" at bounding box center [228, 621] width 30 height 9
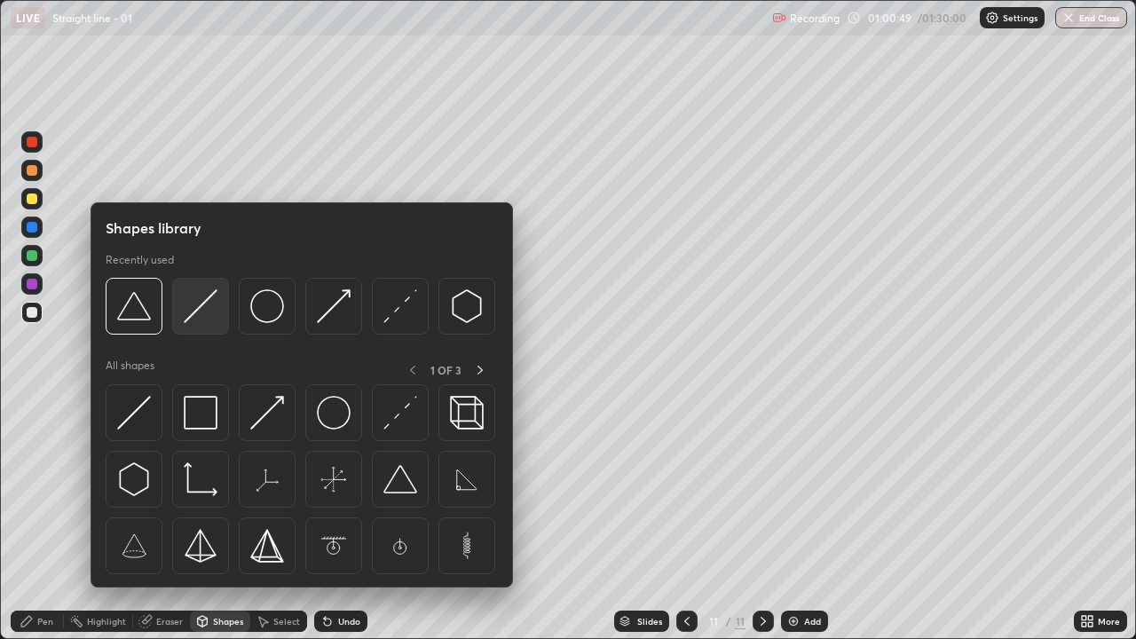
click at [182, 312] on div at bounding box center [200, 306] width 57 height 57
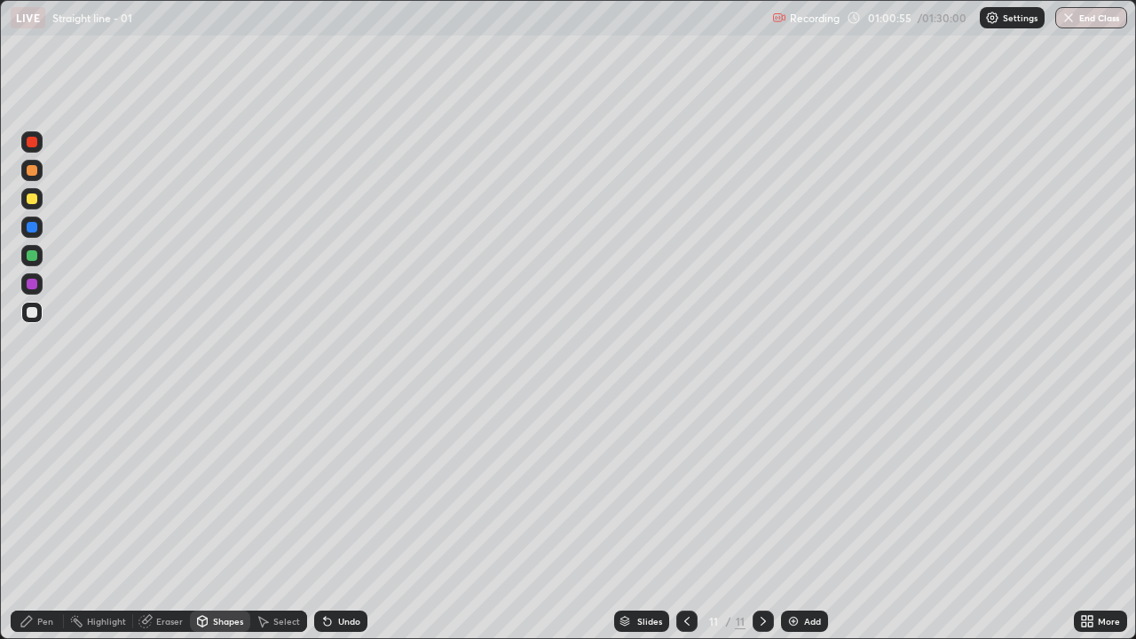
click at [339, 518] on div "Undo" at bounding box center [340, 621] width 53 height 21
click at [41, 518] on div "Pen" at bounding box center [45, 621] width 16 height 9
click at [158, 518] on div "Eraser" at bounding box center [169, 621] width 27 height 9
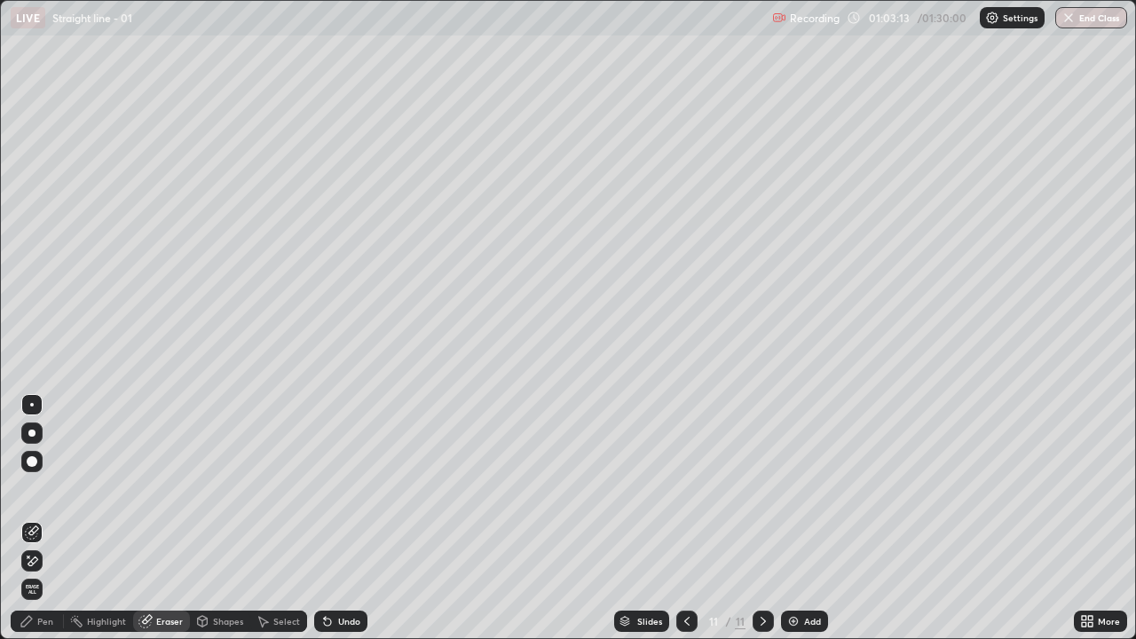
click at [53, 518] on div "Pen" at bounding box center [37, 621] width 53 height 21
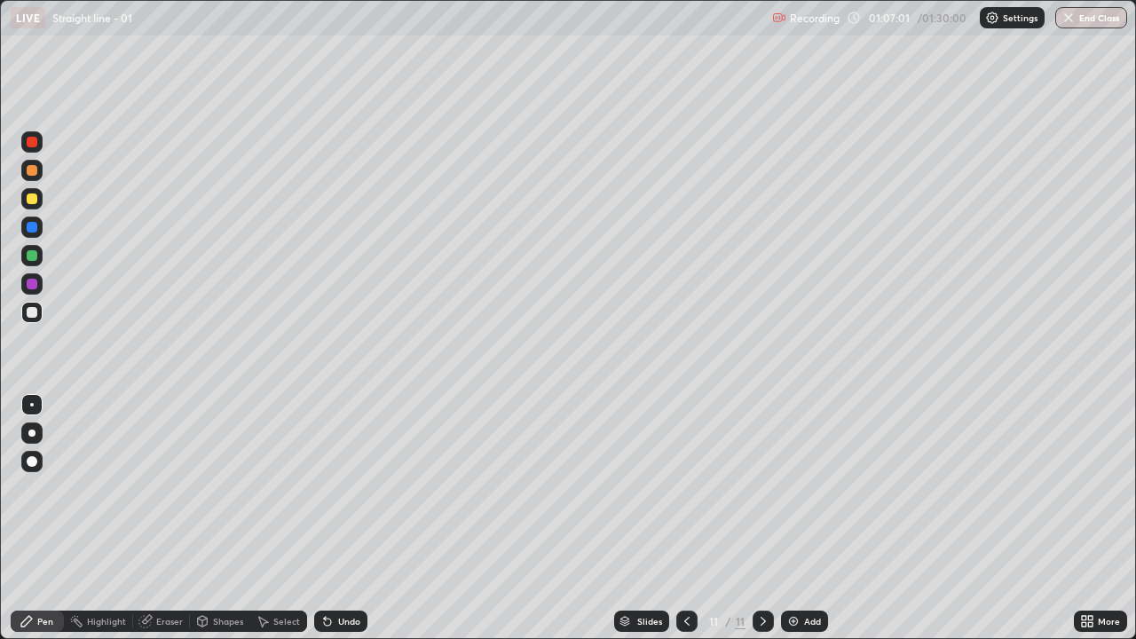
click at [351, 518] on div "Undo" at bounding box center [349, 621] width 22 height 9
click at [354, 518] on div "Undo" at bounding box center [349, 621] width 22 height 9
click at [351, 518] on div "Undo" at bounding box center [340, 621] width 53 height 21
click at [339, 518] on div "Undo" at bounding box center [349, 621] width 22 height 9
click at [350, 518] on div "Undo" at bounding box center [349, 621] width 22 height 9
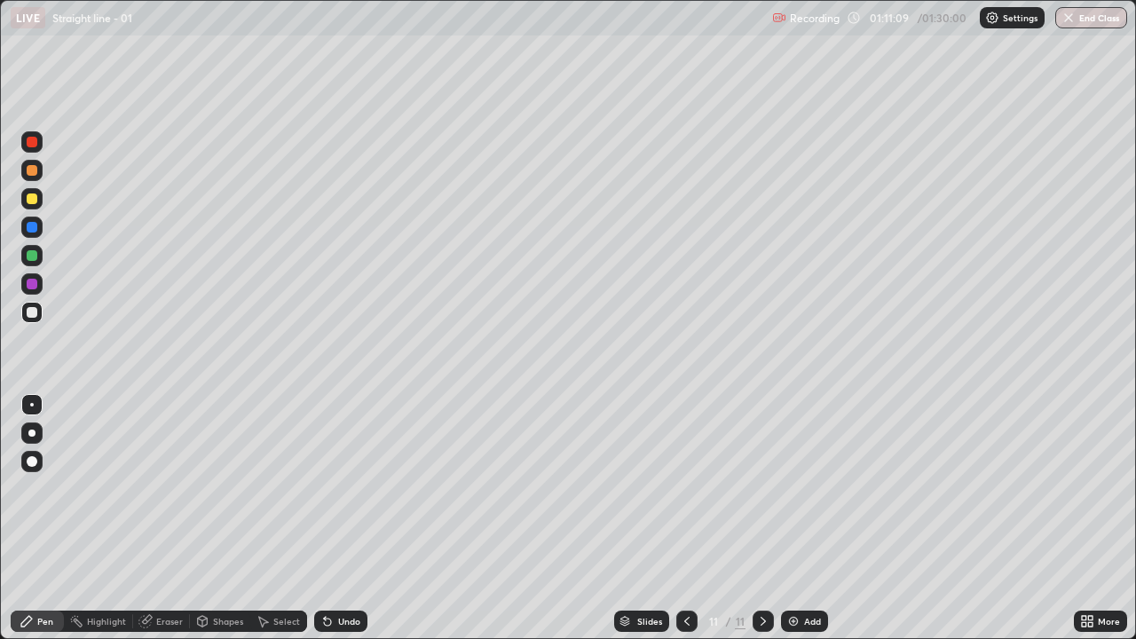
click at [804, 518] on div "Add" at bounding box center [812, 621] width 17 height 9
click at [36, 282] on div at bounding box center [32, 284] width 11 height 11
click at [338, 518] on div "Undo" at bounding box center [349, 621] width 22 height 9
click at [33, 312] on div at bounding box center [32, 312] width 11 height 11
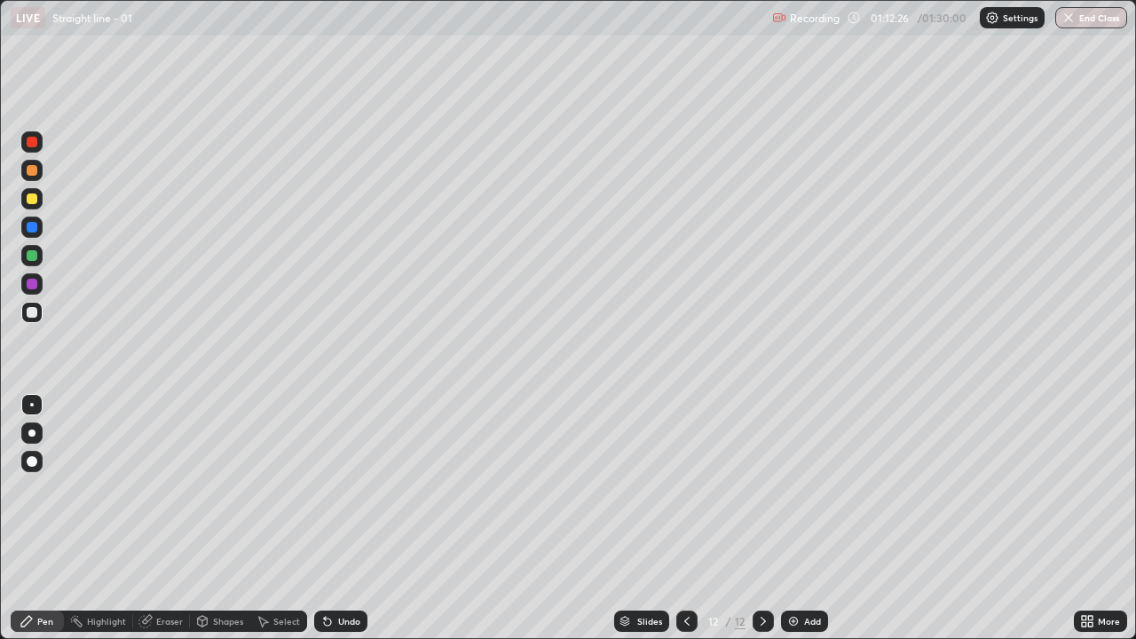
click at [170, 518] on div "Eraser" at bounding box center [161, 621] width 57 height 21
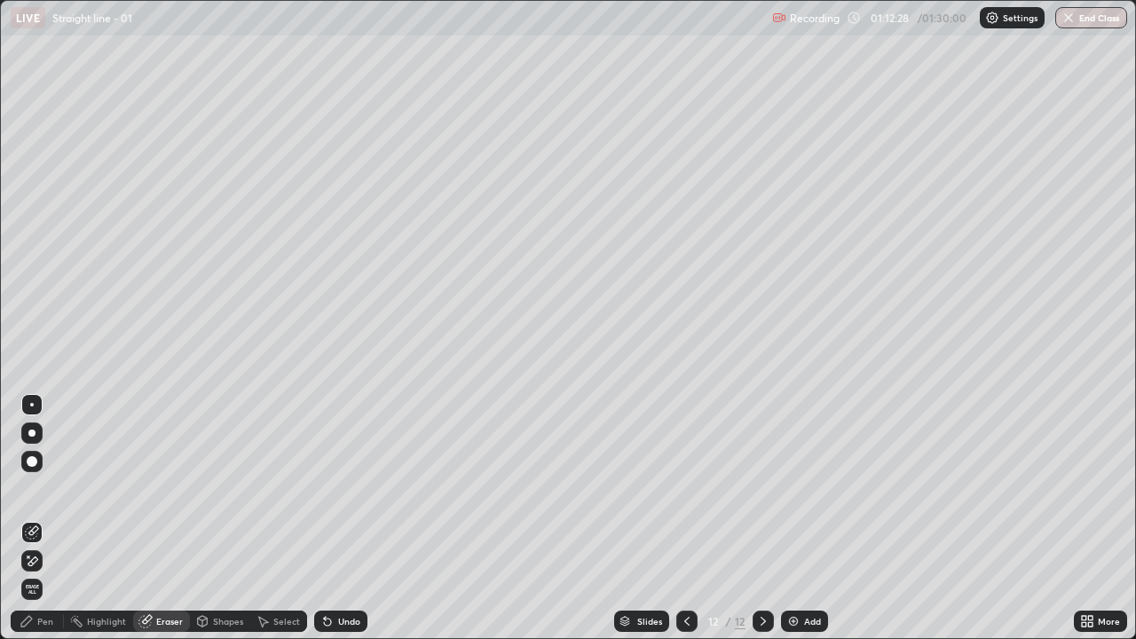
click at [39, 518] on div "Pen" at bounding box center [45, 621] width 16 height 9
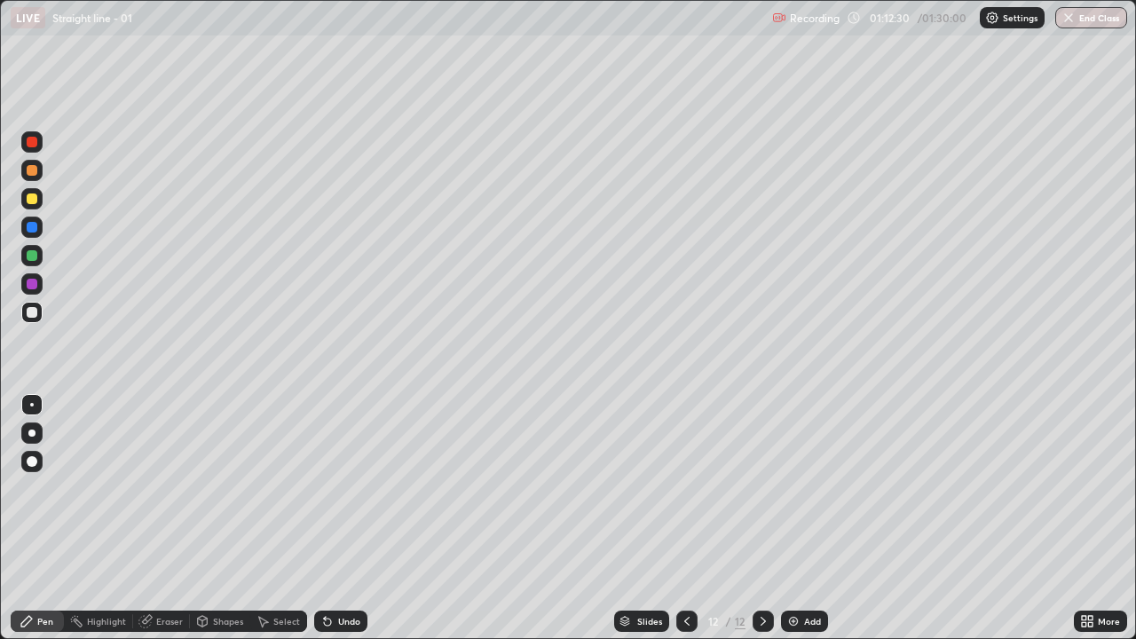
click at [33, 284] on div at bounding box center [32, 284] width 11 height 11
click at [39, 312] on div at bounding box center [31, 312] width 21 height 21
click at [809, 518] on div "Add" at bounding box center [812, 621] width 17 height 9
click at [32, 285] on div at bounding box center [32, 284] width 11 height 11
click at [162, 518] on div "Eraser" at bounding box center [169, 621] width 27 height 9
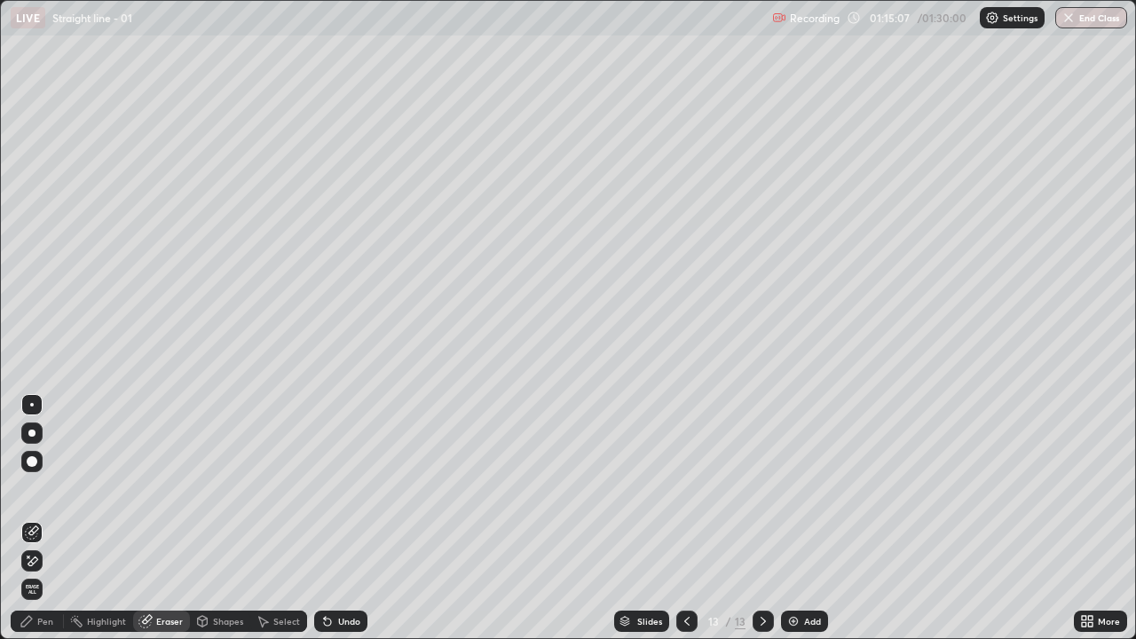
click at [31, 518] on icon at bounding box center [26, 621] width 11 height 11
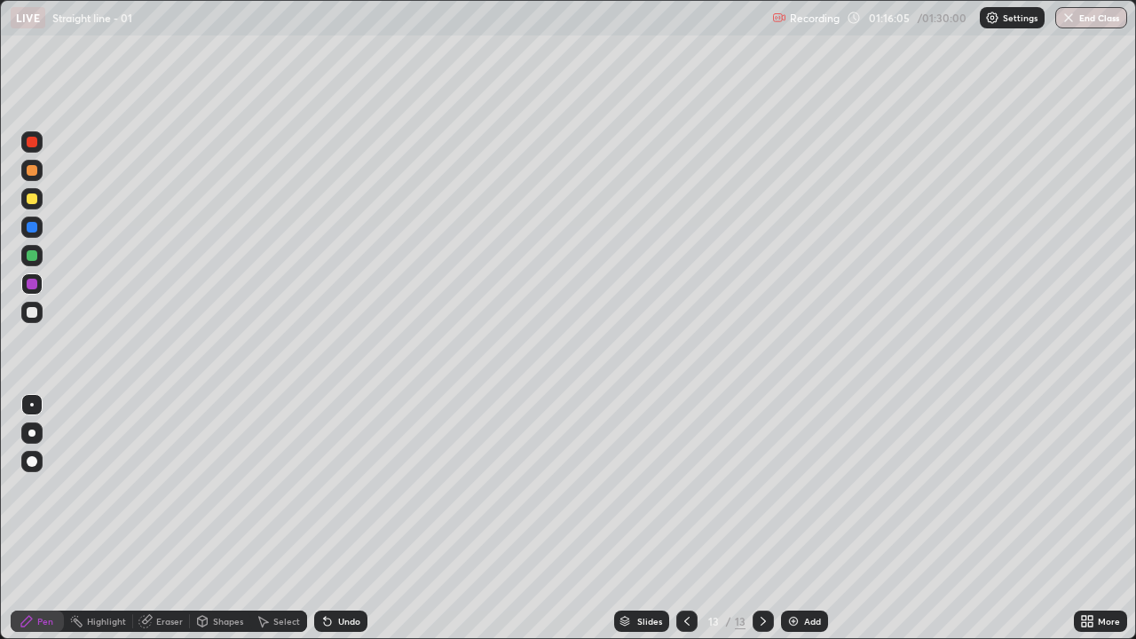
click at [351, 518] on div "Undo" at bounding box center [349, 621] width 22 height 9
click at [346, 518] on div "Undo" at bounding box center [349, 621] width 22 height 9
click at [343, 518] on div "Undo" at bounding box center [349, 621] width 22 height 9
click at [332, 518] on div "Undo" at bounding box center [340, 621] width 53 height 21
click at [32, 256] on div at bounding box center [32, 255] width 11 height 11
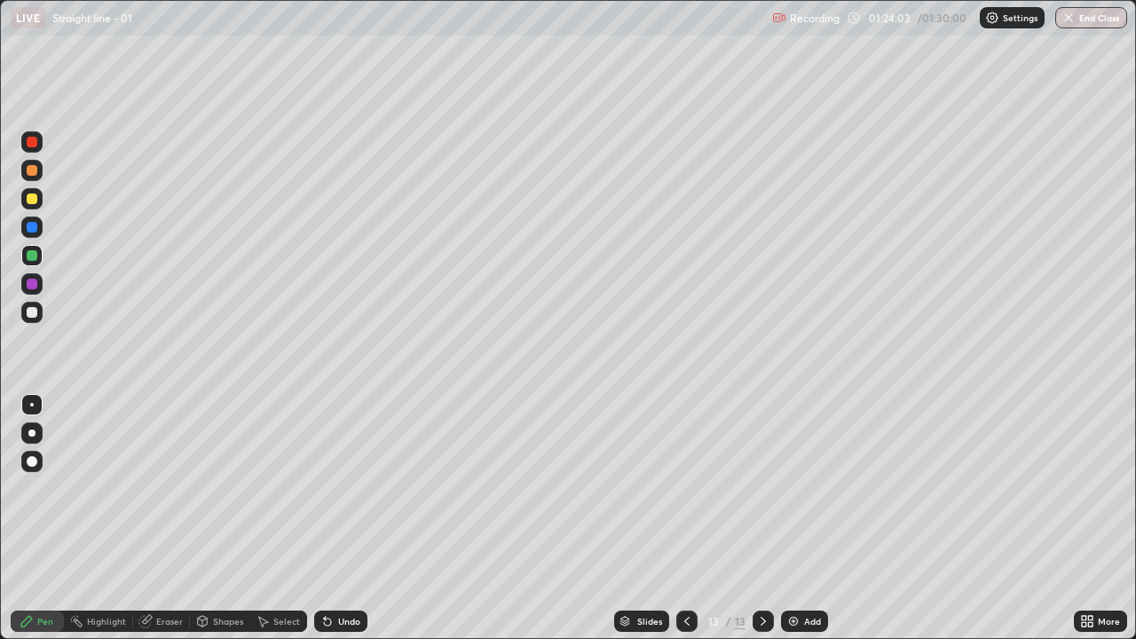
click at [1079, 20] on button "End Class" at bounding box center [1091, 17] width 72 height 21
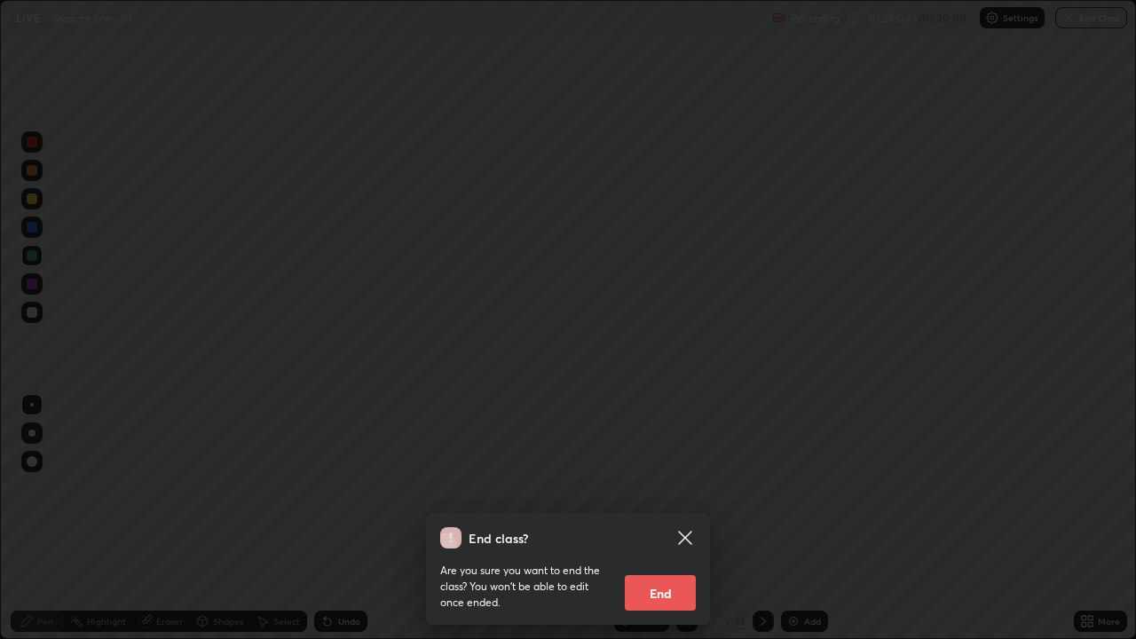
click at [659, 518] on button "End" at bounding box center [660, 592] width 71 height 35
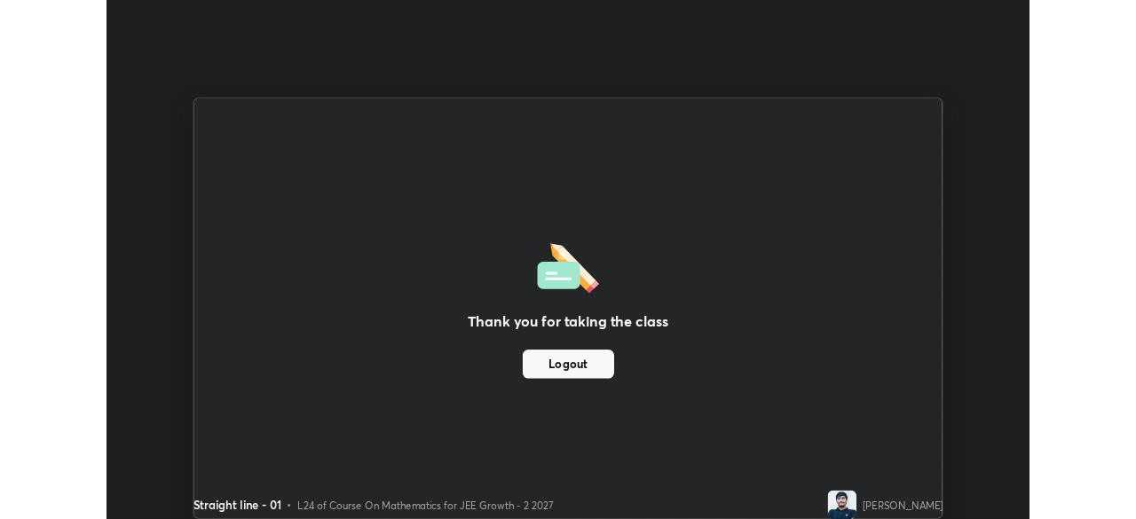
scroll to position [88229, 87612]
